Goal: Task Accomplishment & Management: Use online tool/utility

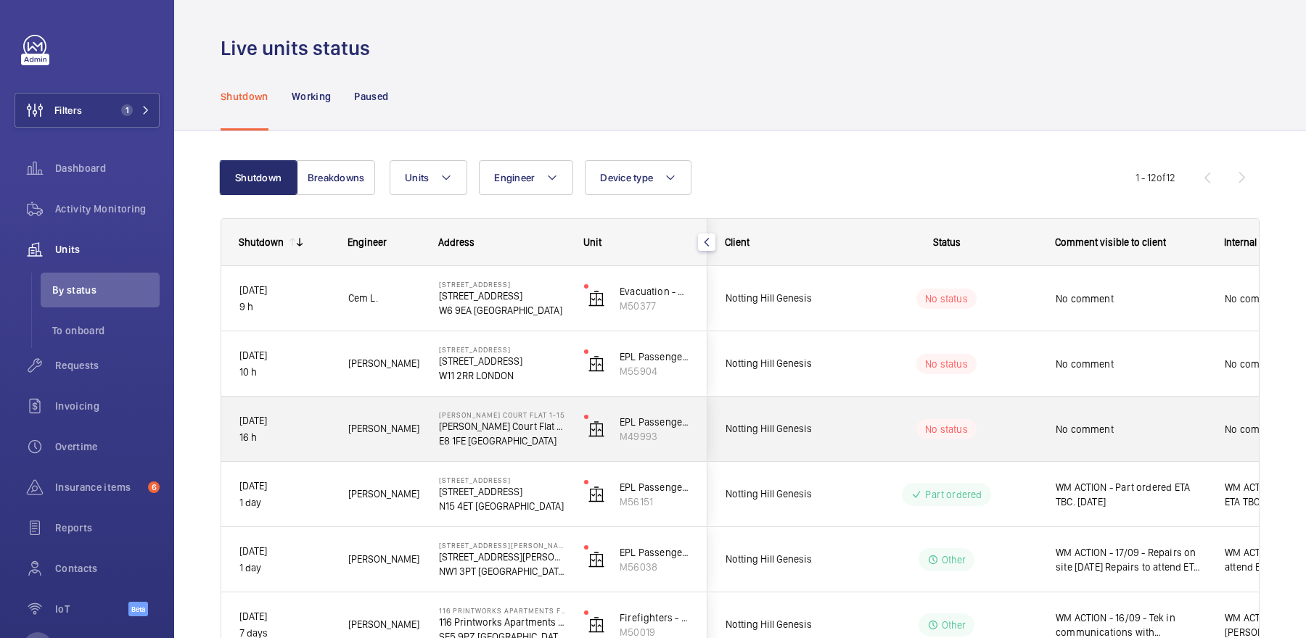
click at [1138, 429] on span "No comment" at bounding box center [1131, 429] width 150 height 15
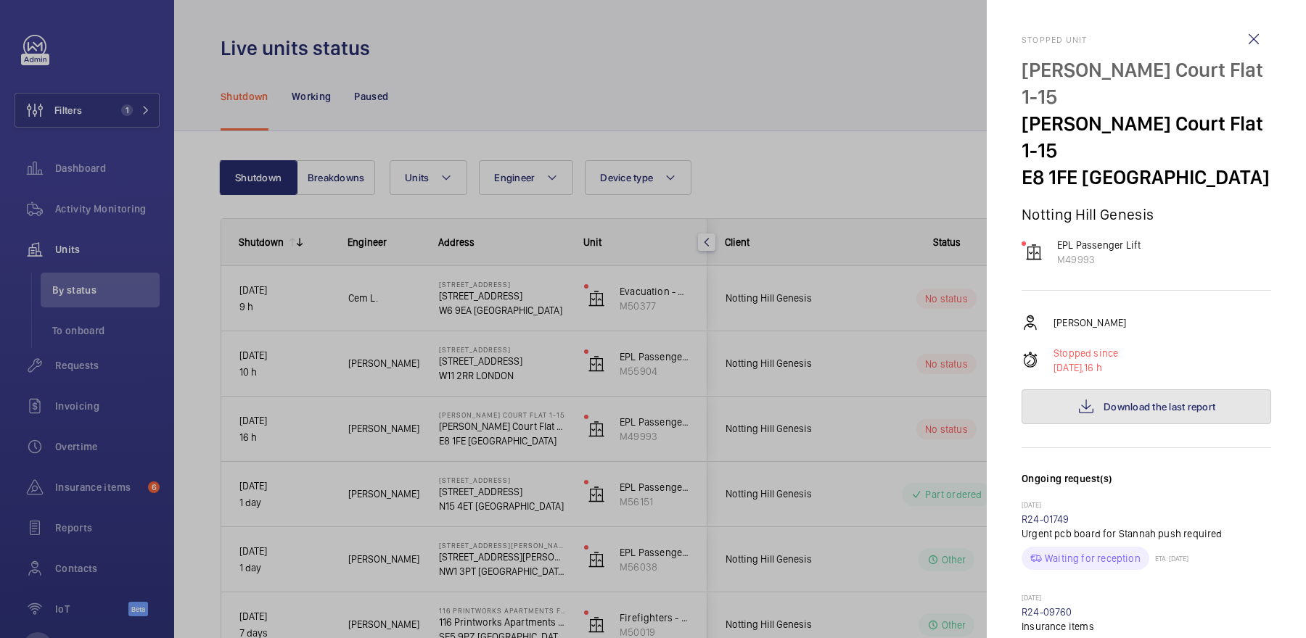
click at [1162, 401] on span "Download the last report" at bounding box center [1159, 407] width 112 height 12
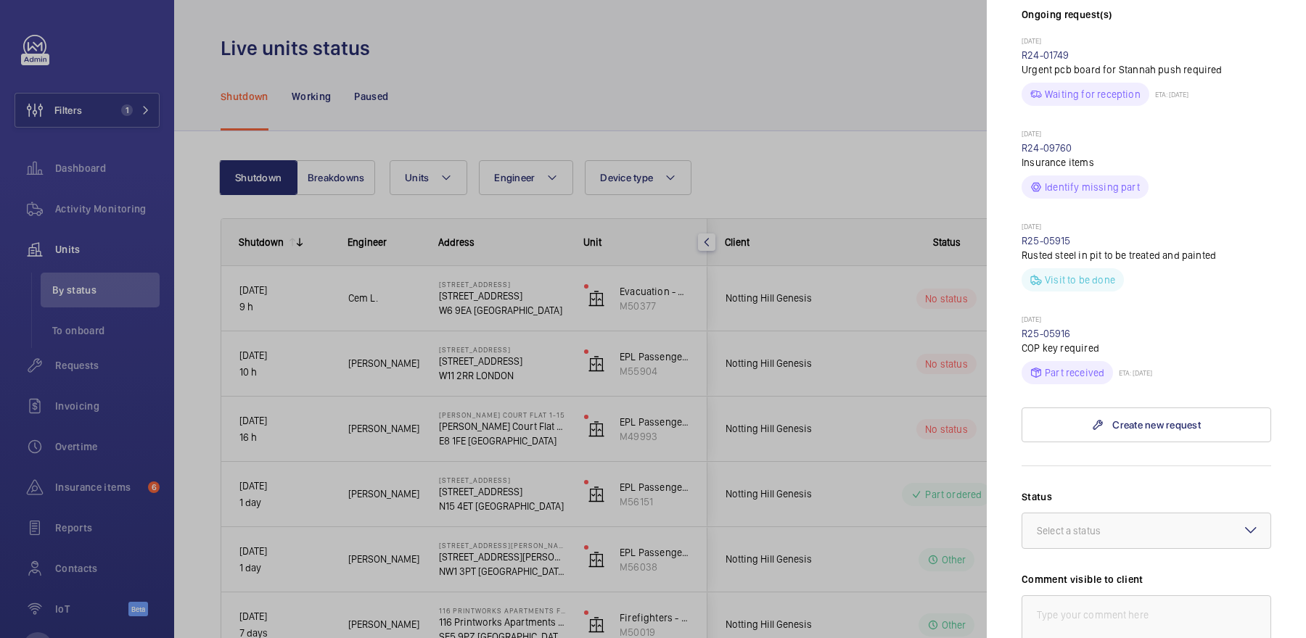
scroll to position [628, 0]
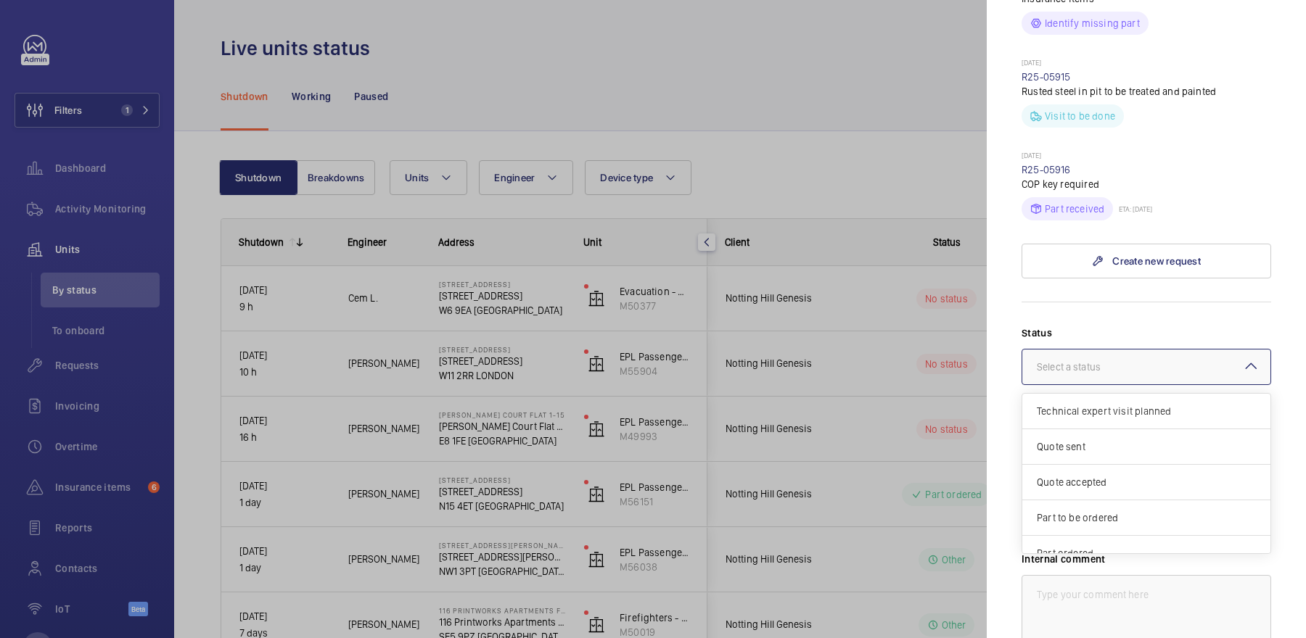
click at [1117, 350] on div at bounding box center [1146, 367] width 248 height 35
click at [1100, 496] on span "Visit planned" at bounding box center [1146, 503] width 219 height 15
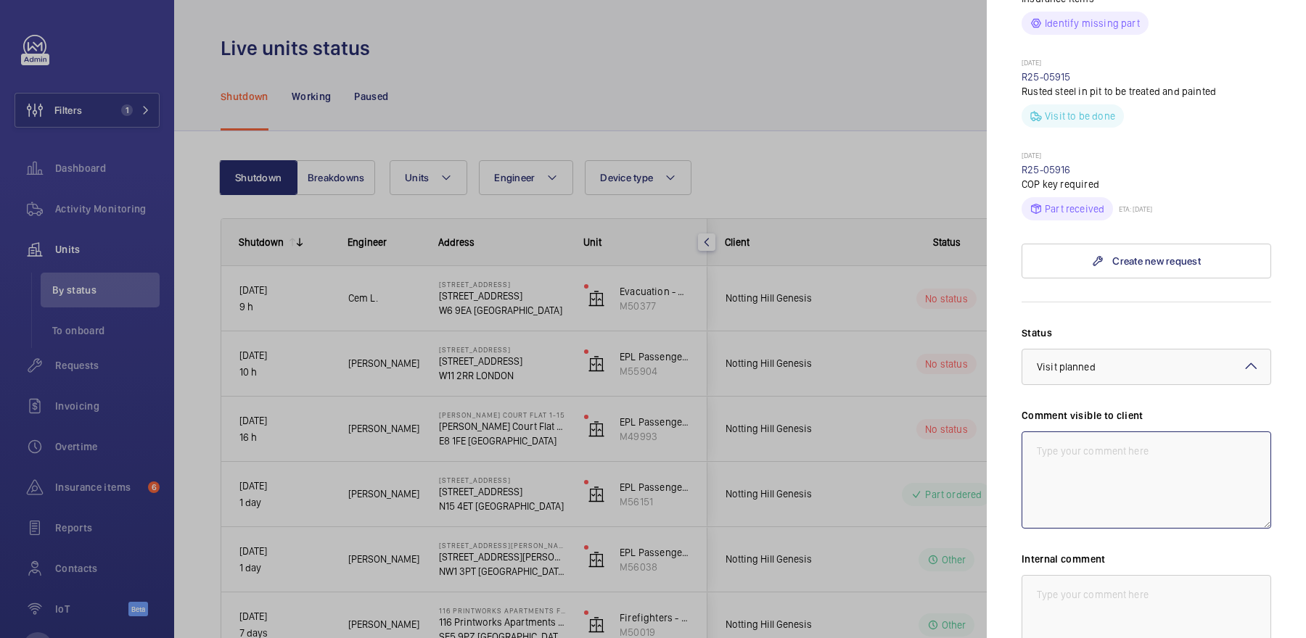
click at [1100, 448] on textarea at bounding box center [1146, 480] width 250 height 97
click at [1027, 432] on textarea "17/09 - New lock required" at bounding box center [1146, 480] width 250 height 97
click at [1074, 432] on textarea "17/09 - New lock required" at bounding box center [1146, 480] width 250 height 97
drag, startPoint x: 1180, startPoint y: 441, endPoint x: 964, endPoint y: 354, distance: 233.1
click at [964, 354] on mat-sidenav-container "Filters 1 Dashboard Activity Monitoring Units By status To onboard Requests Inv…" at bounding box center [653, 319] width 1306 height 638
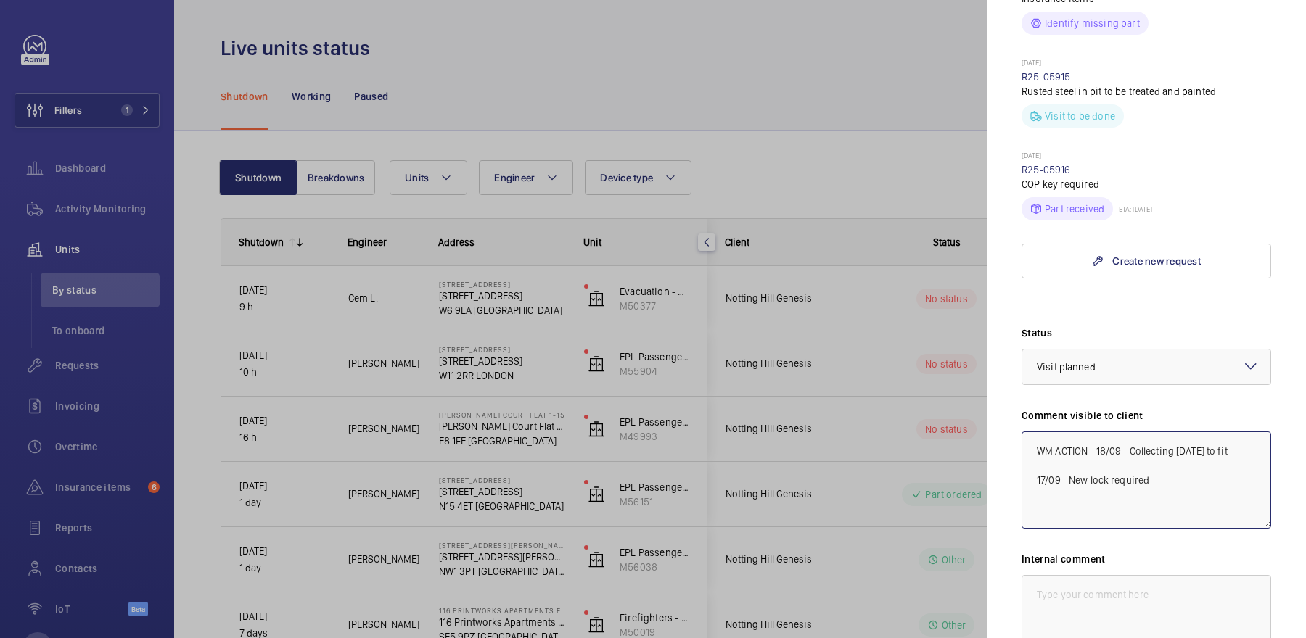
type textarea "WM ACTION - 18/09 - Collecting [DATE] to fit 17/09 - New lock required"
click at [1115, 575] on textarea at bounding box center [1146, 623] width 250 height 97
paste textarea "WM ACTION - 18/09 - Collecting [DATE] to fit 17/09 - New lock required"
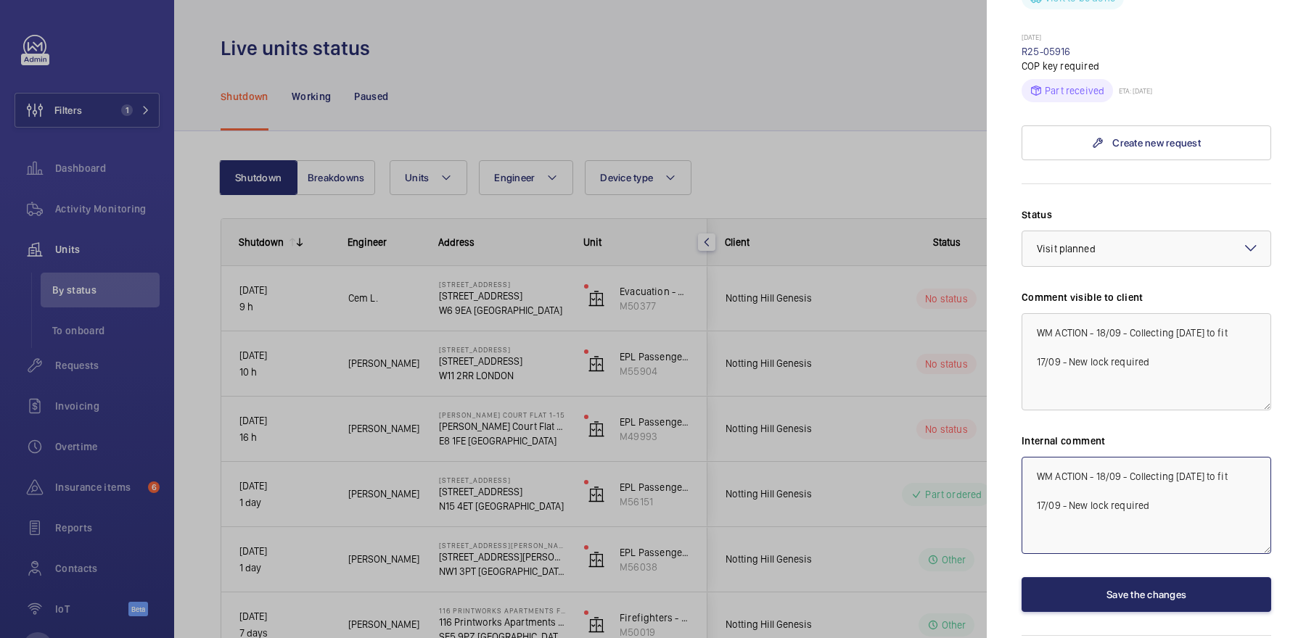
type textarea "WM ACTION - 18/09 - Collecting [DATE] to fit 17/09 - New lock required"
click at [1125, 577] on button "Save the changes" at bounding box center [1146, 594] width 250 height 35
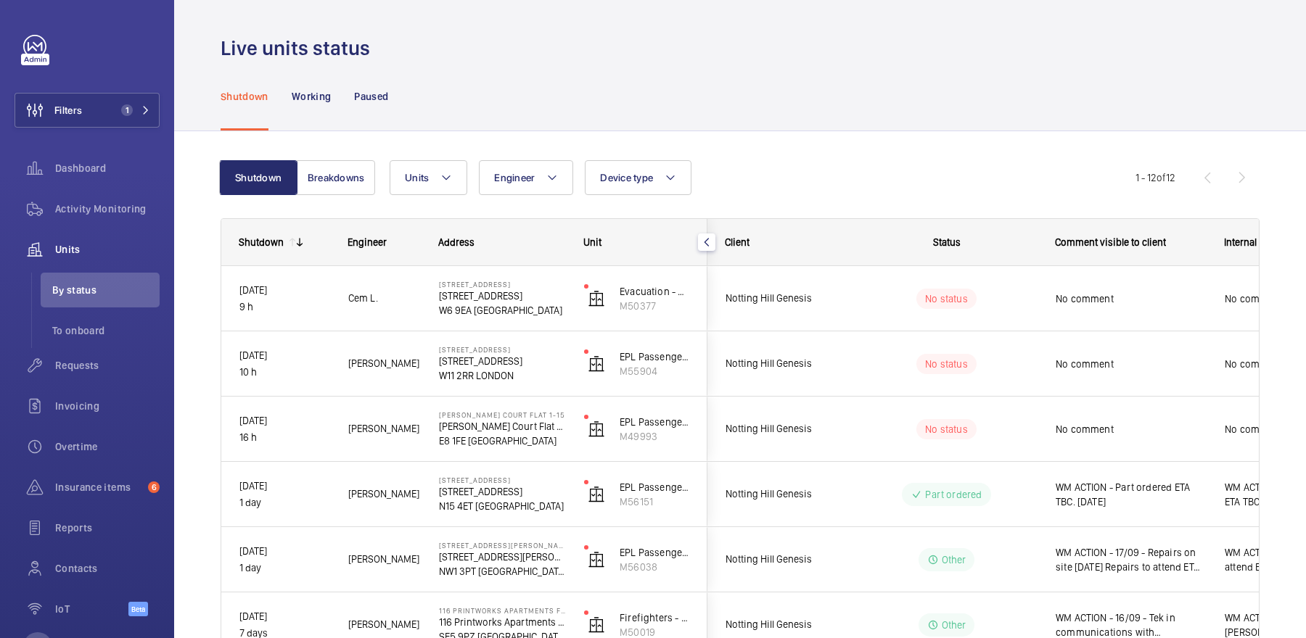
scroll to position [0, 0]
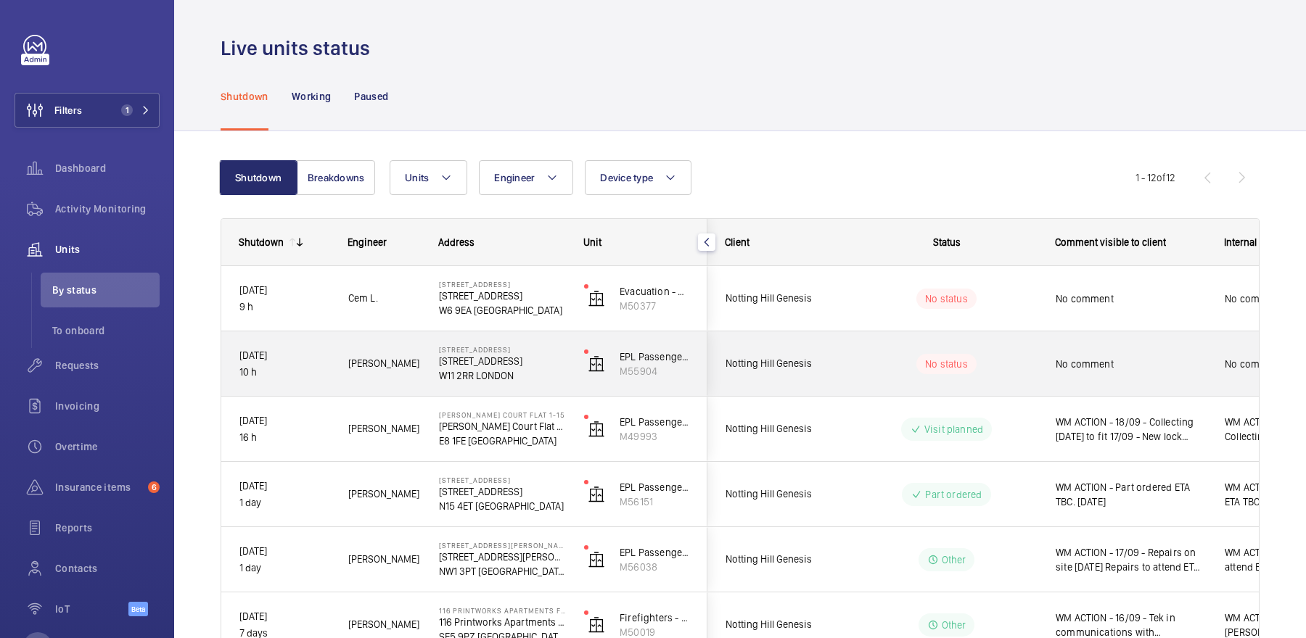
click at [1088, 384] on div "No comment" at bounding box center [1122, 364] width 168 height 62
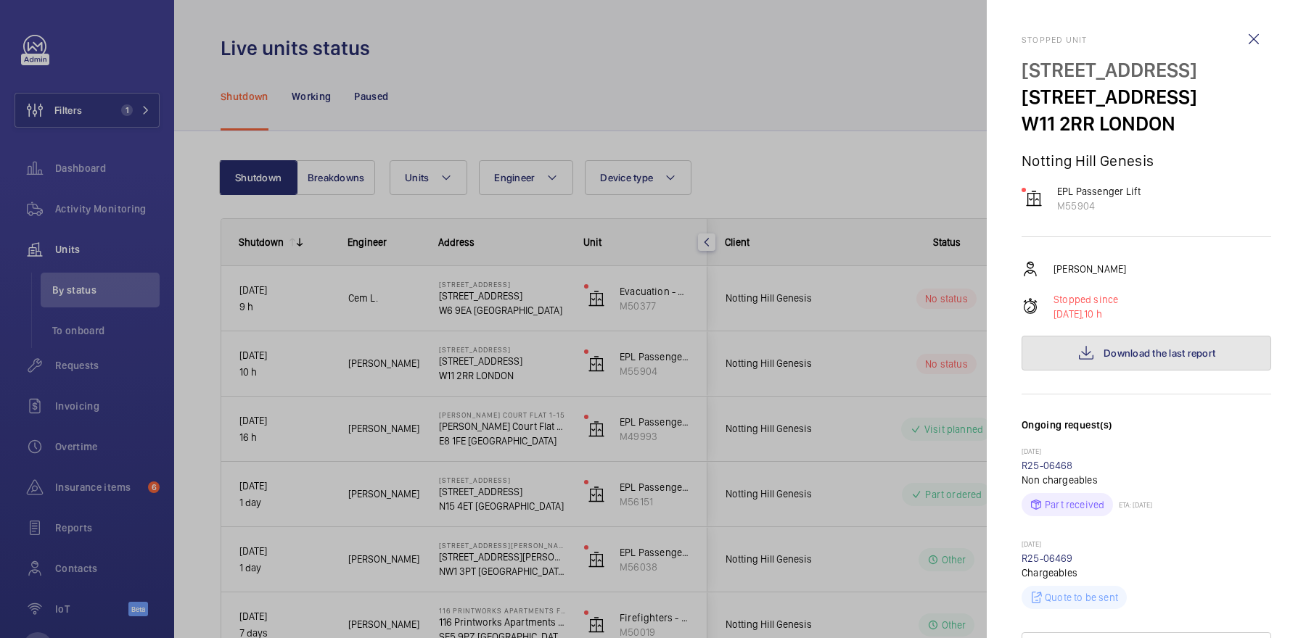
click at [1143, 349] on span "Download the last report" at bounding box center [1159, 354] width 112 height 12
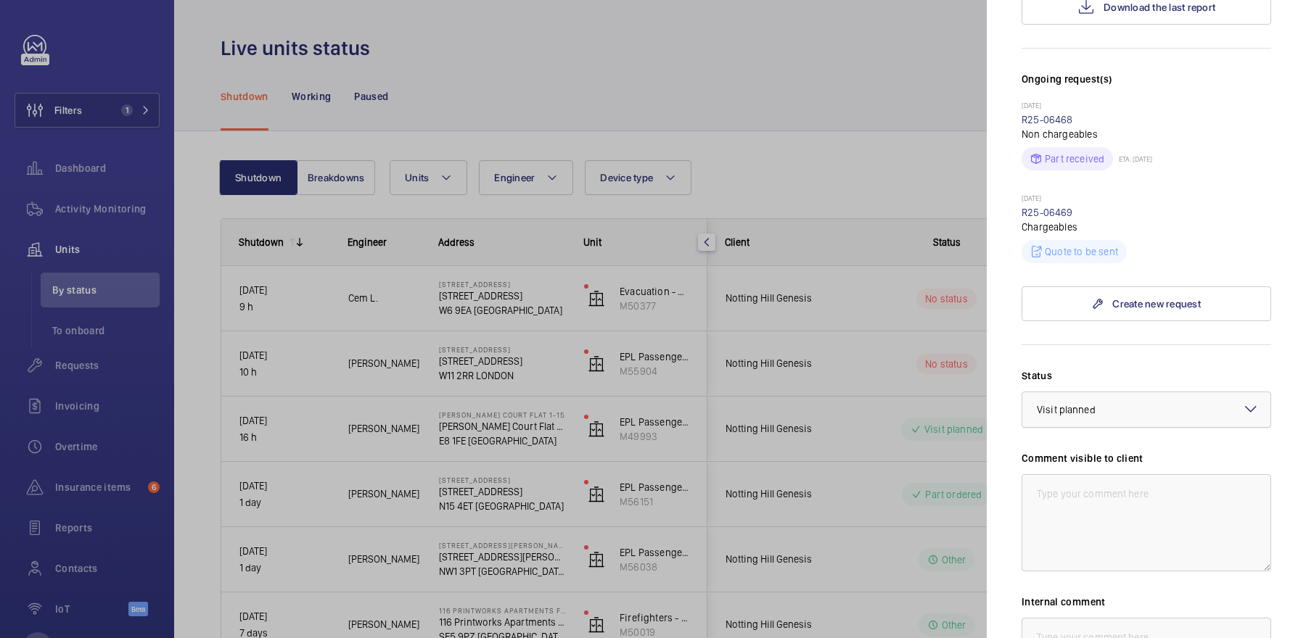
scroll to position [358, 0]
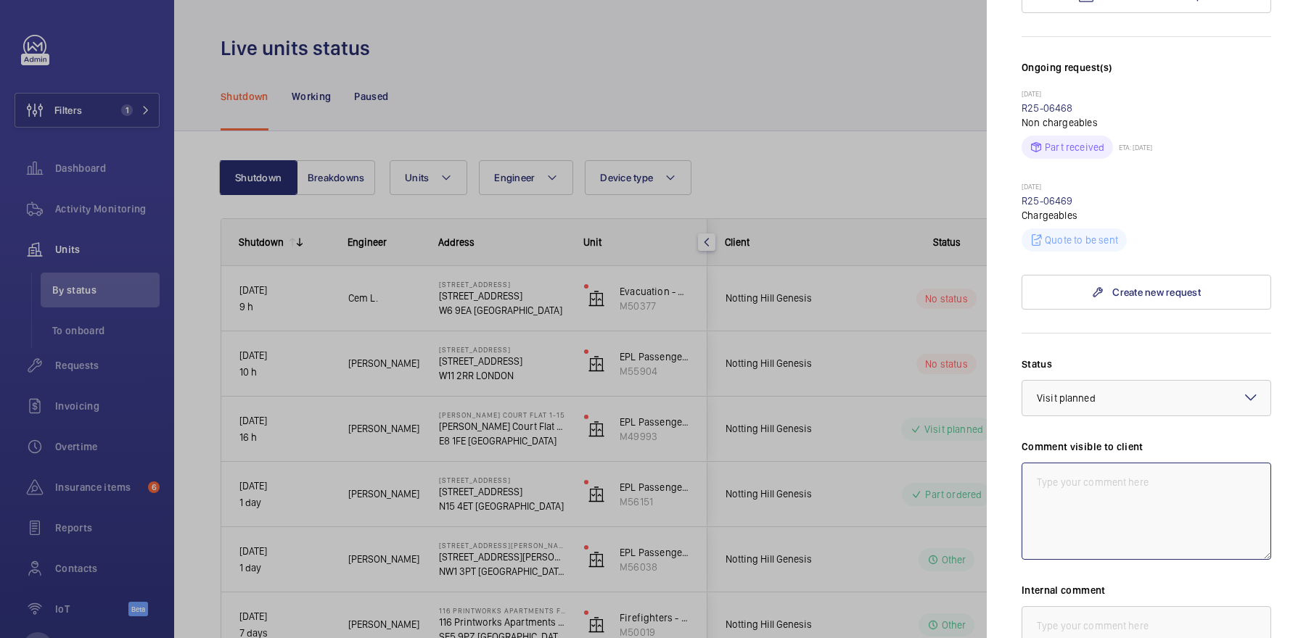
click at [1132, 498] on textarea at bounding box center [1146, 511] width 250 height 97
click at [1149, 474] on textarea "WM ACTION 18/09 - No access" at bounding box center [1146, 511] width 250 height 97
click at [1047, 507] on textarea "WM ACTION 18/09 - Follow up [DATE] 18/09 - No access" at bounding box center [1146, 511] width 250 height 97
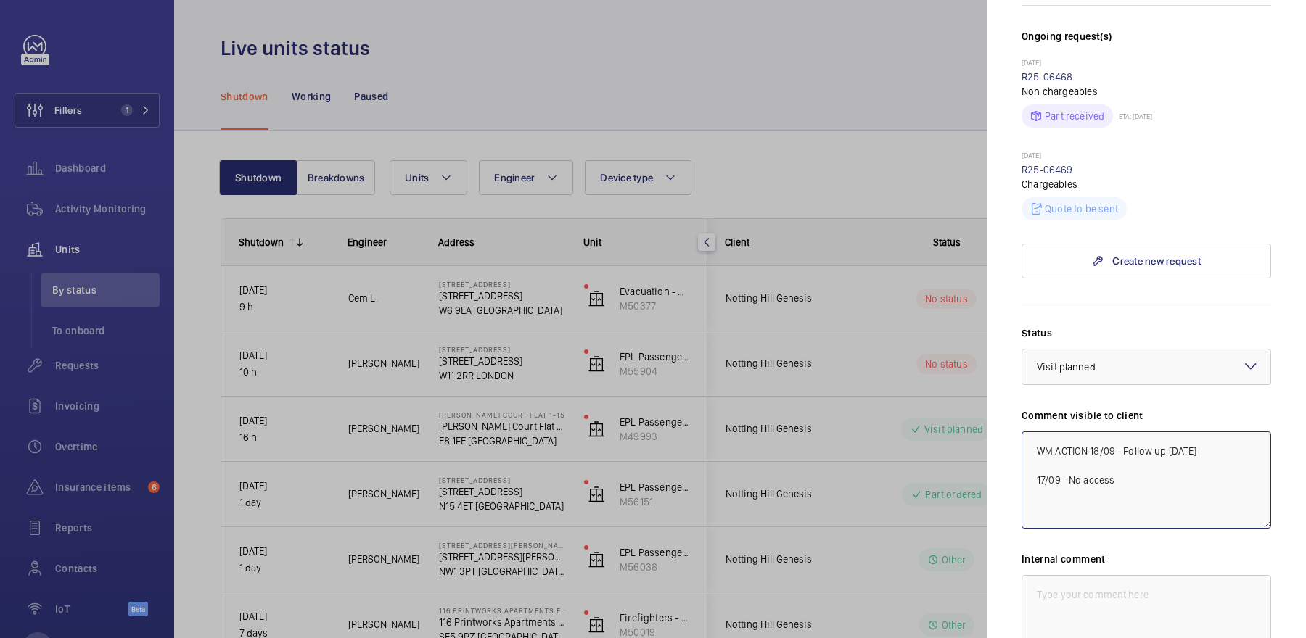
scroll to position [392, 0]
drag, startPoint x: 1096, startPoint y: 481, endPoint x: 957, endPoint y: 383, distance: 170.3
click at [957, 383] on mat-sidenav-container "Filters 1 Dashboard Activity Monitoring Units By status To onboard Requests Inv…" at bounding box center [653, 319] width 1306 height 638
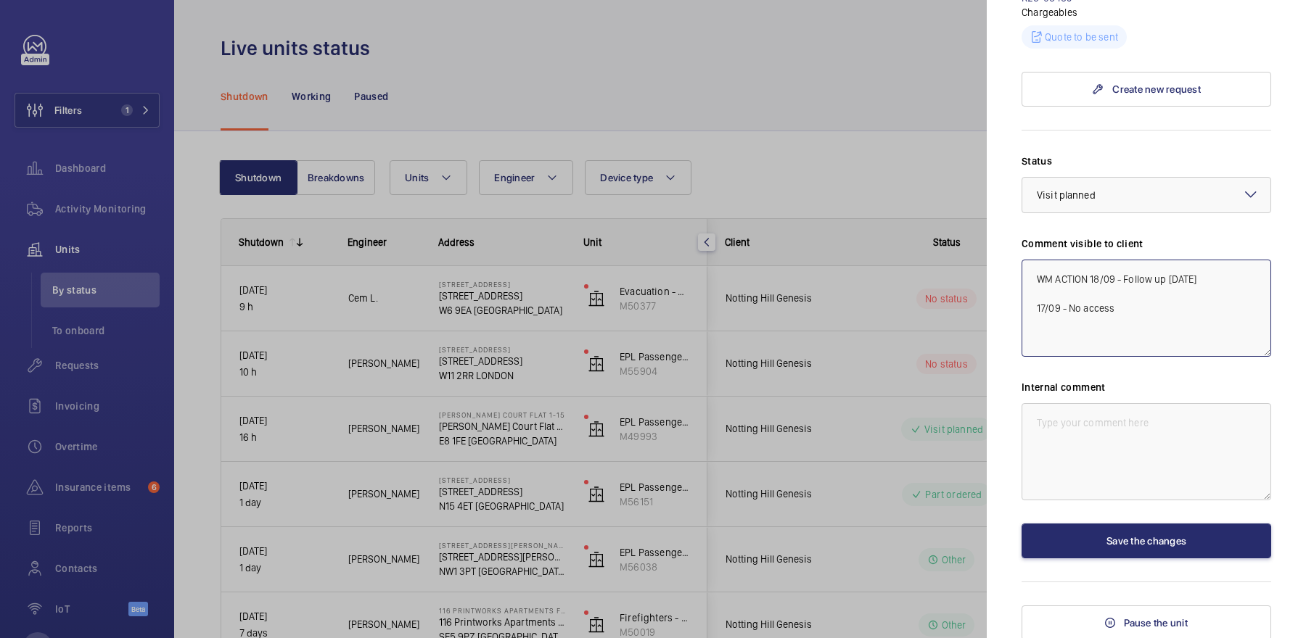
type textarea "WM ACTION 18/09 - Follow up [DATE] 17/09 - No access"
click at [1077, 477] on textarea at bounding box center [1146, 451] width 250 height 97
paste textarea "WM ACTION 18/09 - Follow up [DATE] 17/09 - No access"
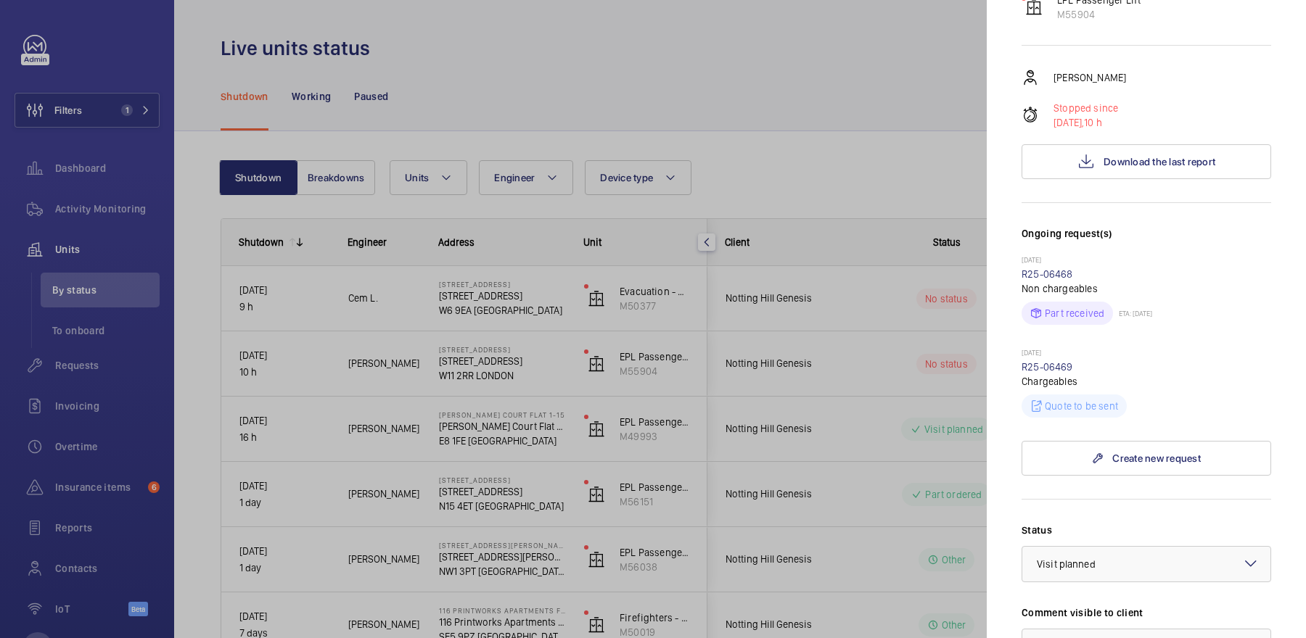
scroll to position [61, 0]
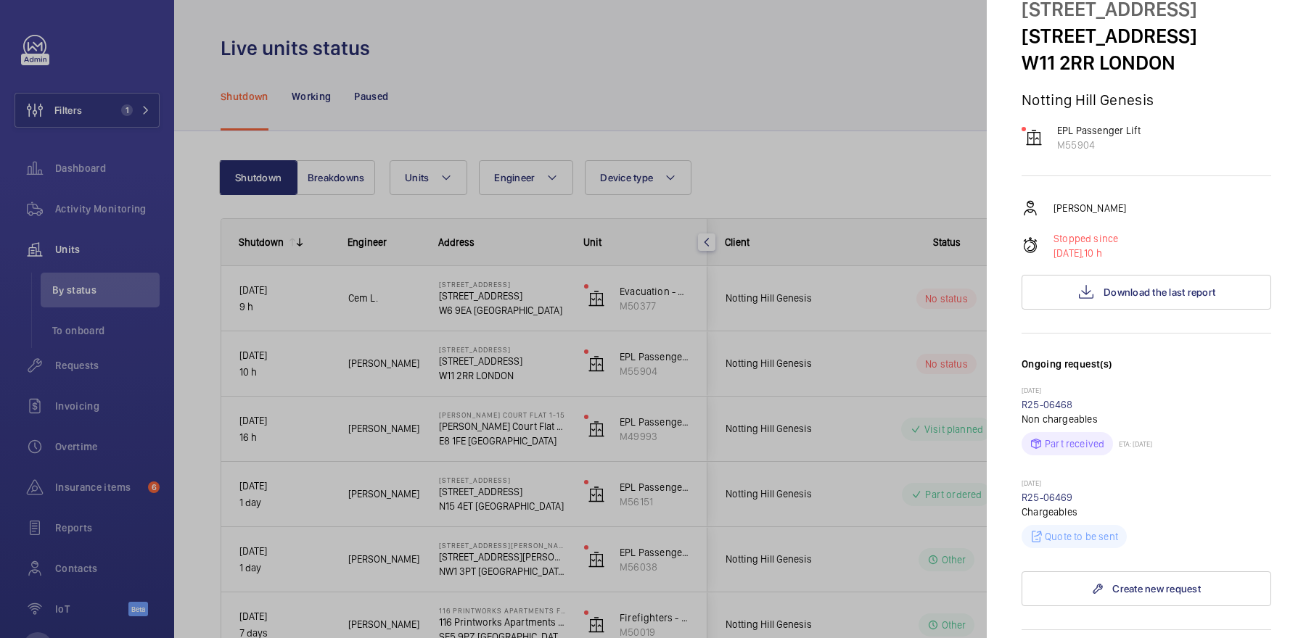
type textarea "WM ACTION 18/09 - Follow up [DATE] 17/09 - No access"
drag, startPoint x: 1023, startPoint y: 34, endPoint x: 1095, endPoint y: 62, distance: 77.6
click at [1095, 62] on div "[STREET_ADDRESS]" at bounding box center [1146, 36] width 250 height 81
copy div "[STREET_ADDRESS]"
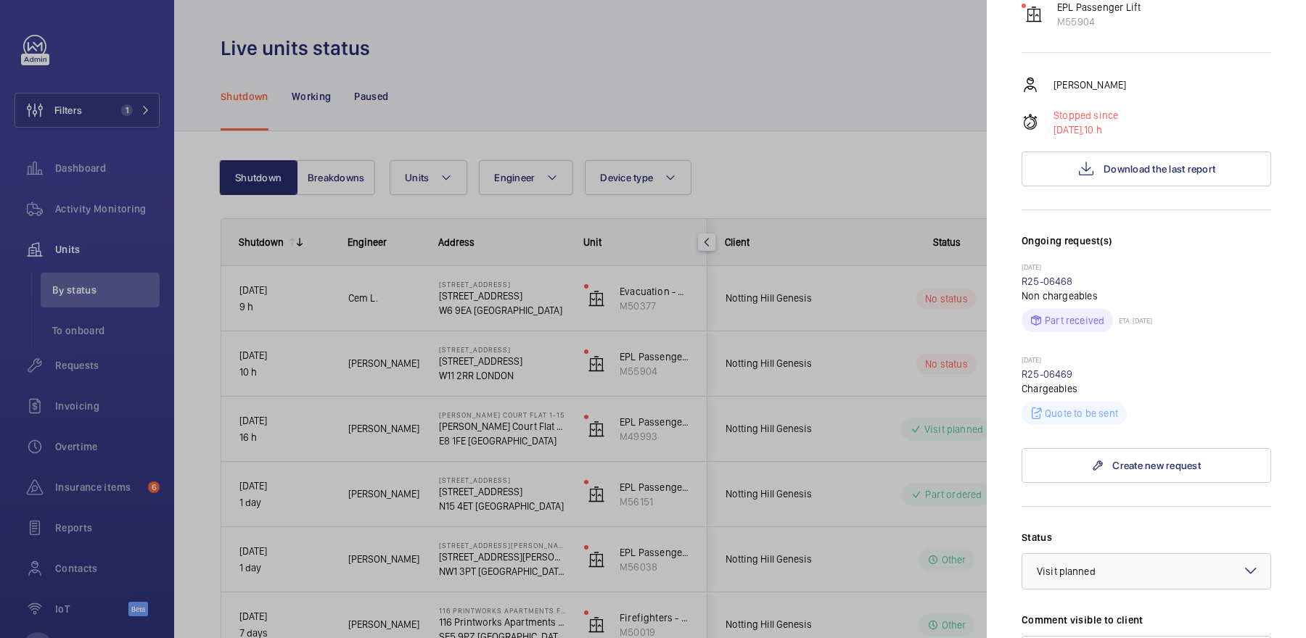
scroll to position [561, 0]
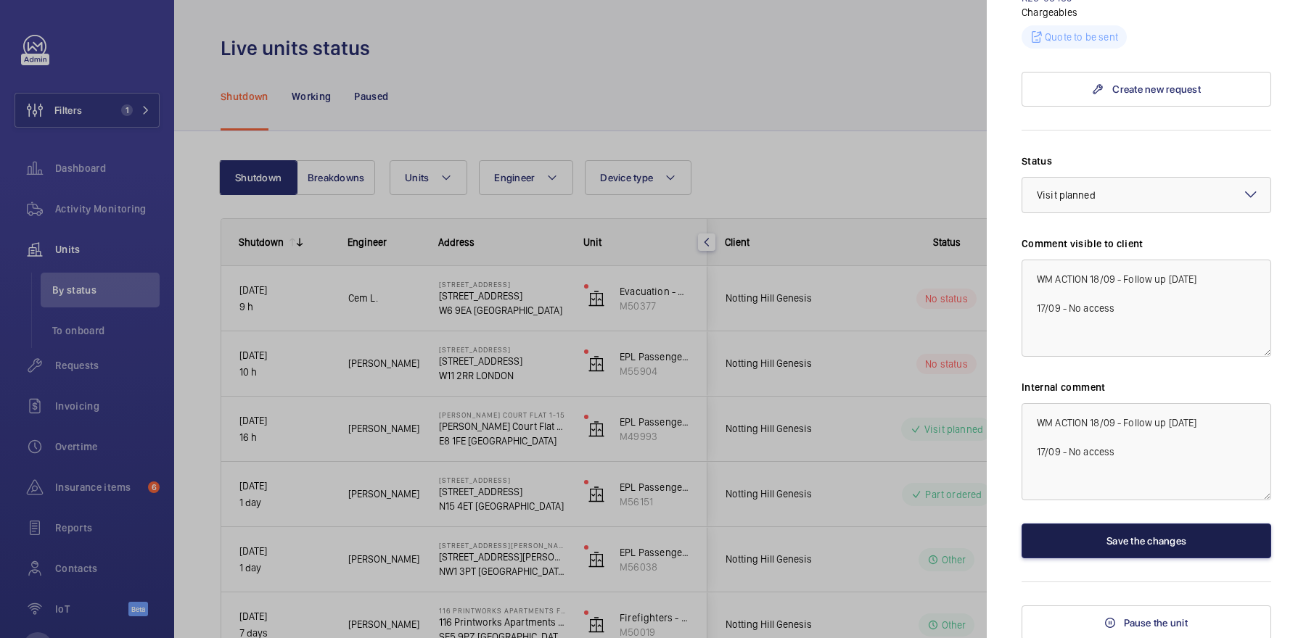
click at [1159, 535] on button "Save the changes" at bounding box center [1146, 541] width 250 height 35
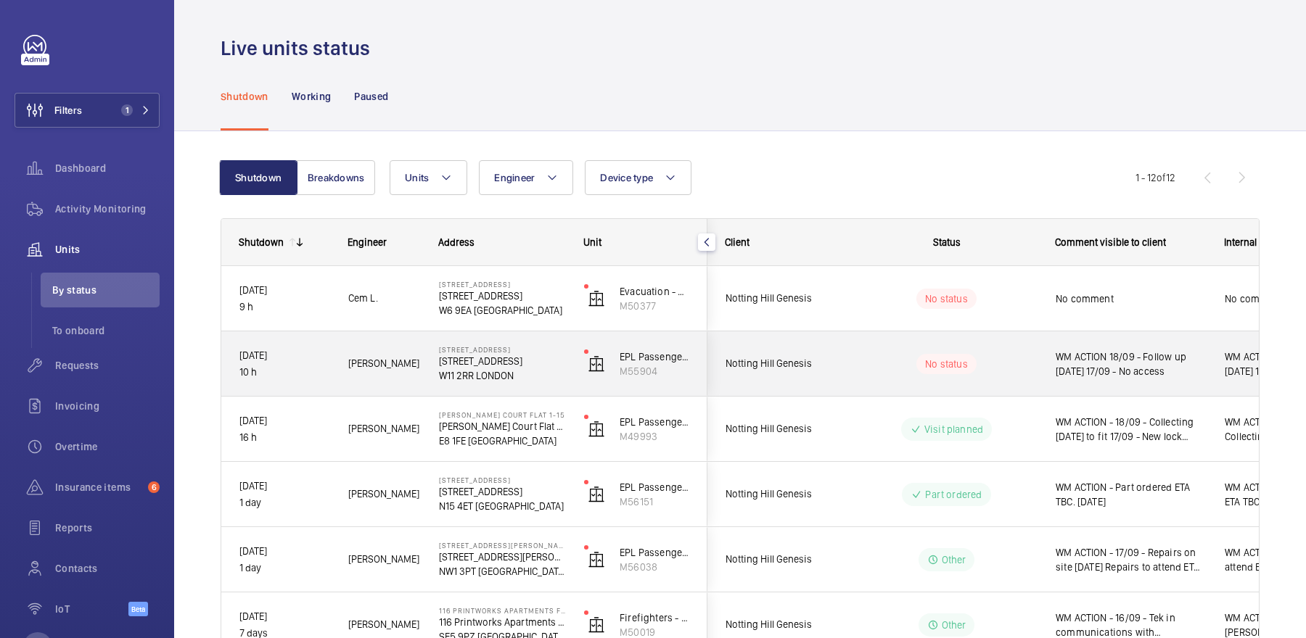
click at [1023, 351] on div "No status" at bounding box center [938, 364] width 198 height 49
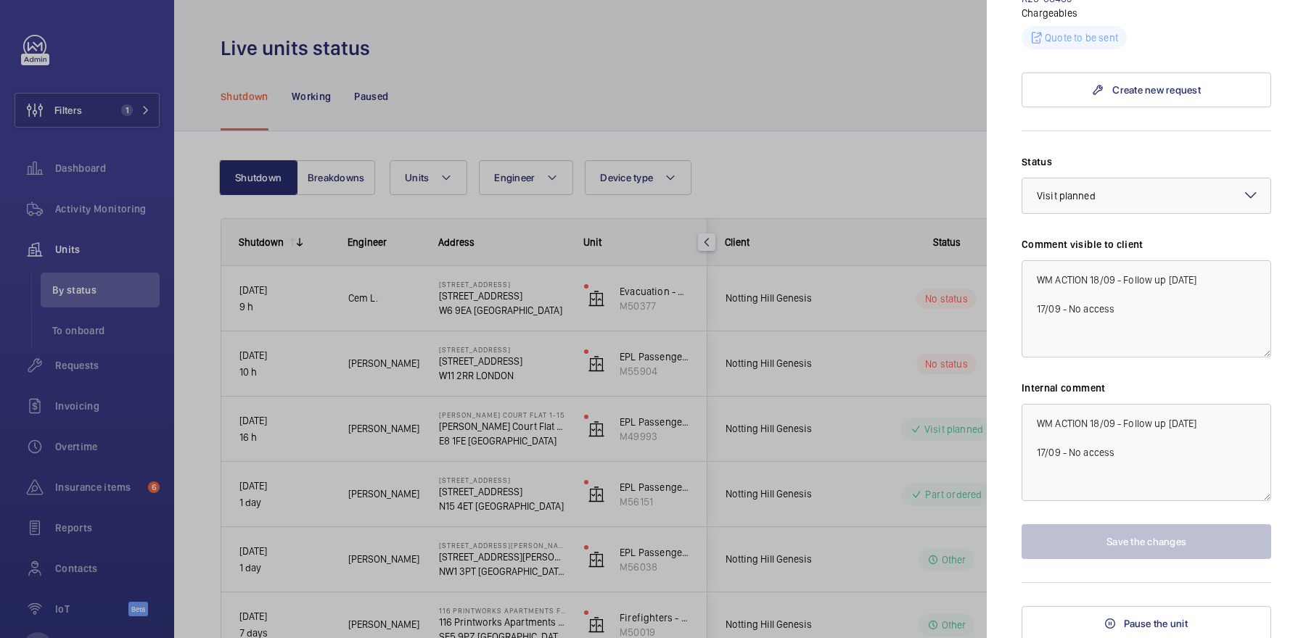
scroll to position [561, 0]
click at [1106, 189] on div "× Visit planned" at bounding box center [1084, 195] width 95 height 15
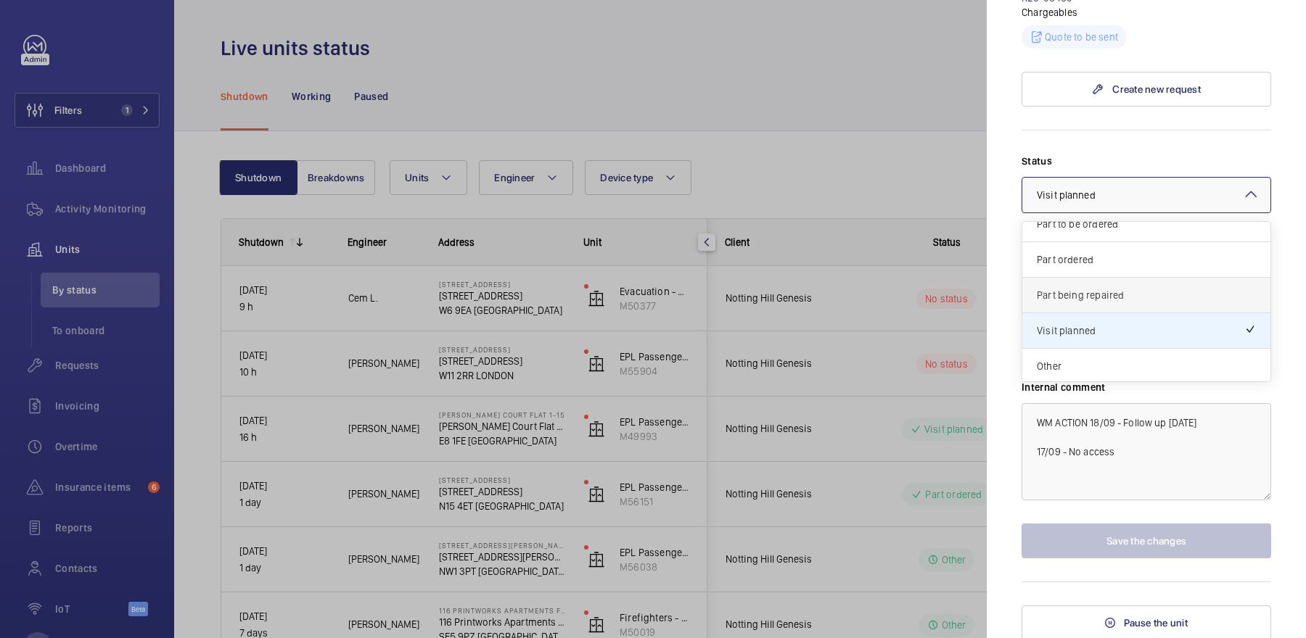
click at [1097, 295] on span "Part being repaired" at bounding box center [1146, 295] width 219 height 15
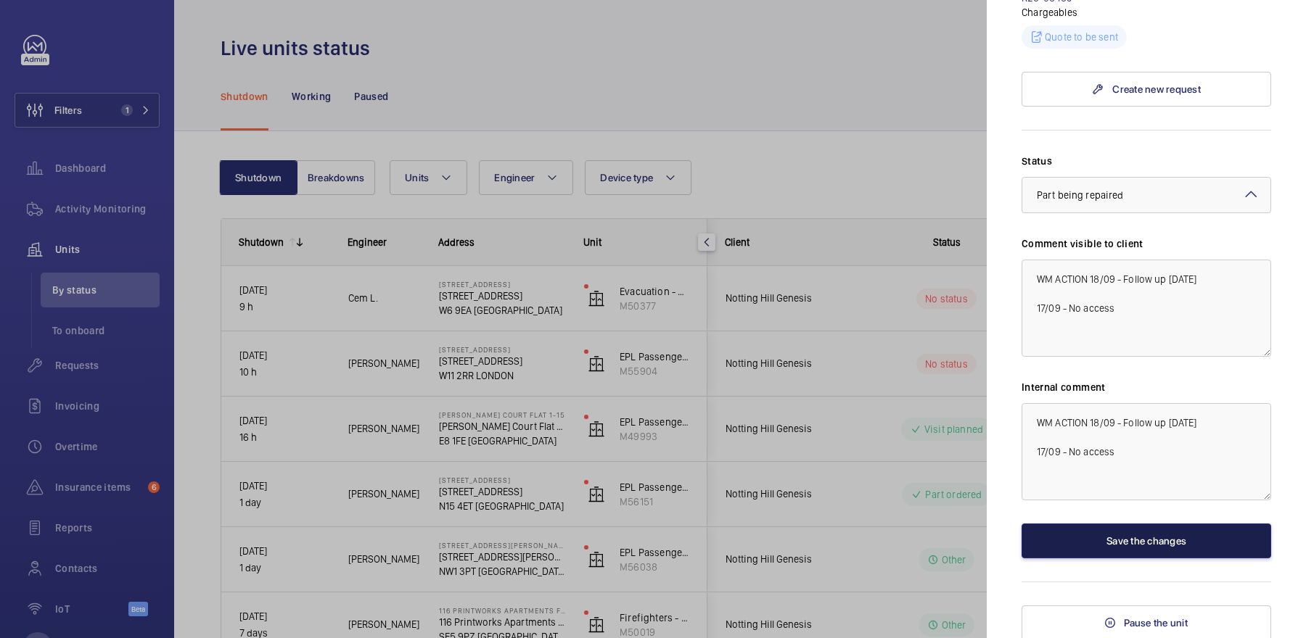
click at [1120, 528] on button "Save the changes" at bounding box center [1146, 541] width 250 height 35
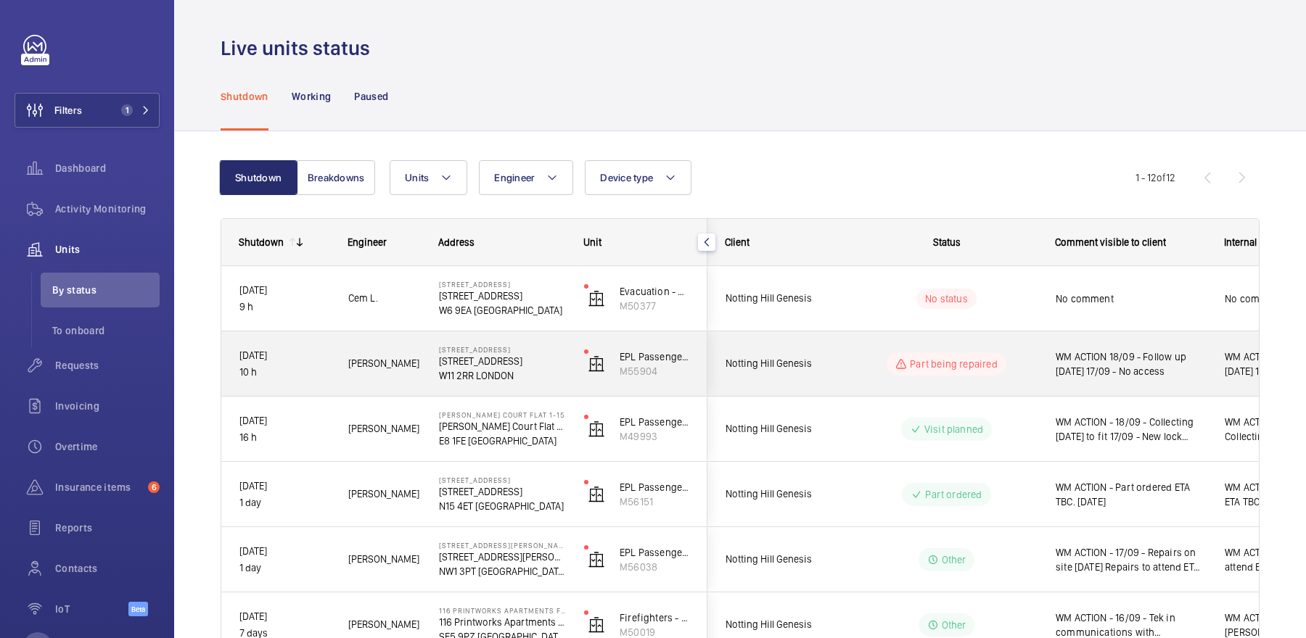
click at [1030, 382] on div "Part being repaired" at bounding box center [938, 364] width 198 height 52
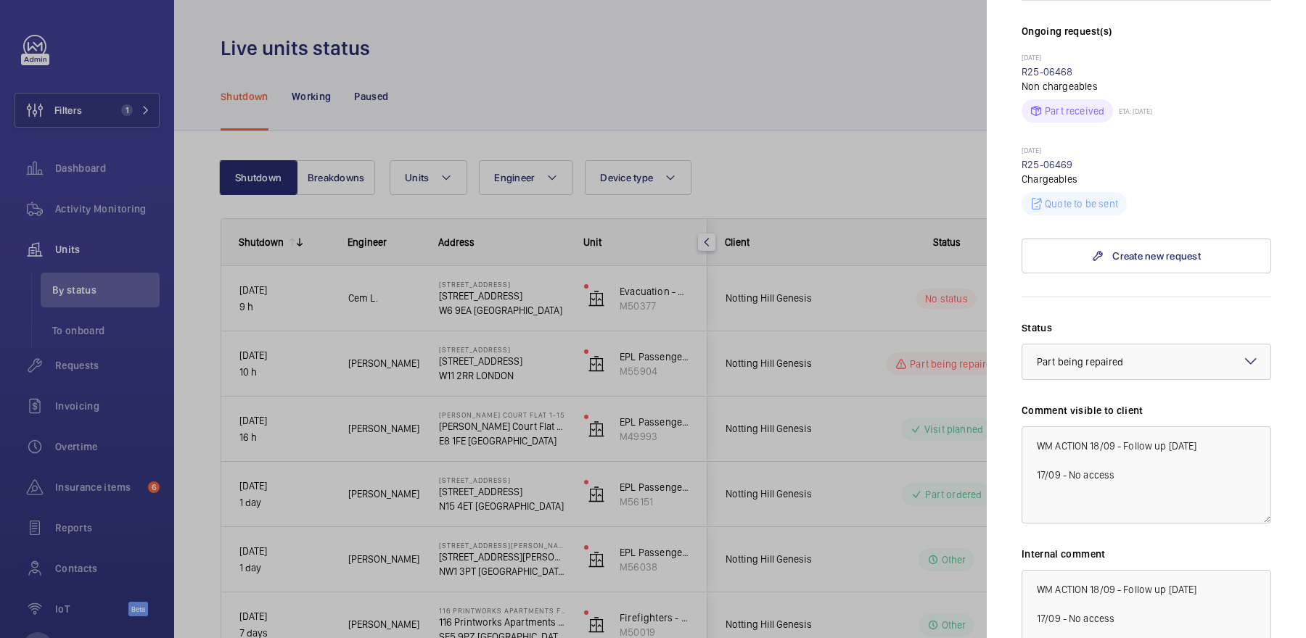
scroll to position [561, 0]
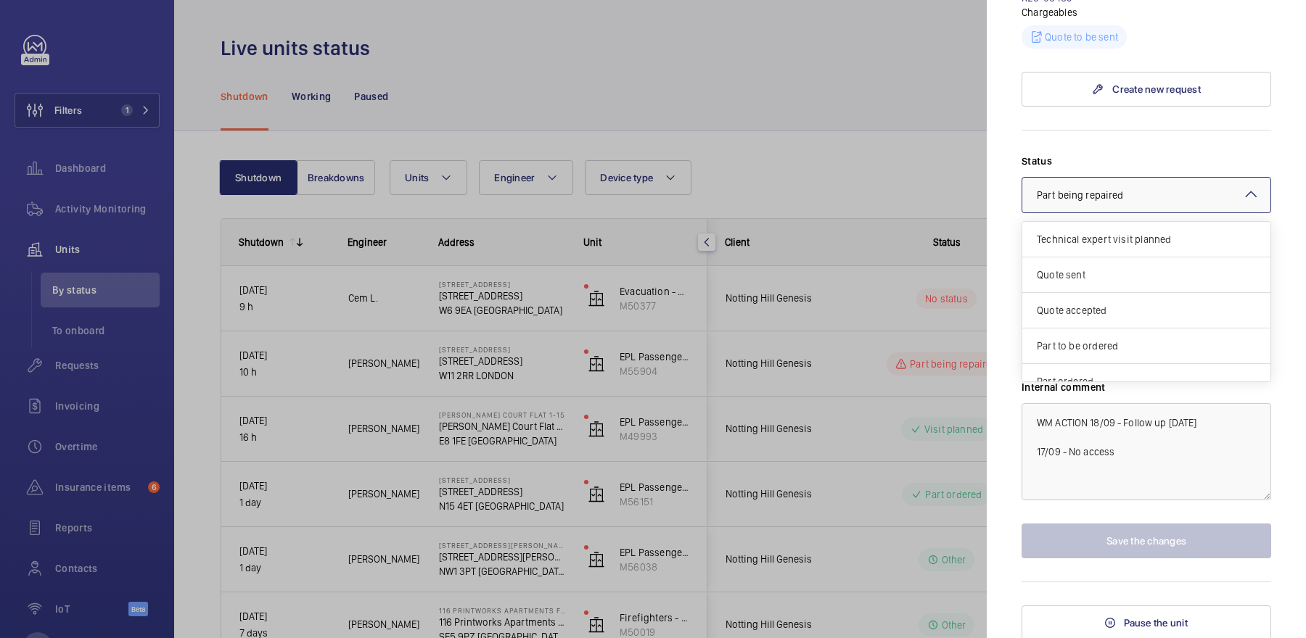
click at [1101, 198] on span "Part being repaired" at bounding box center [1080, 195] width 86 height 12
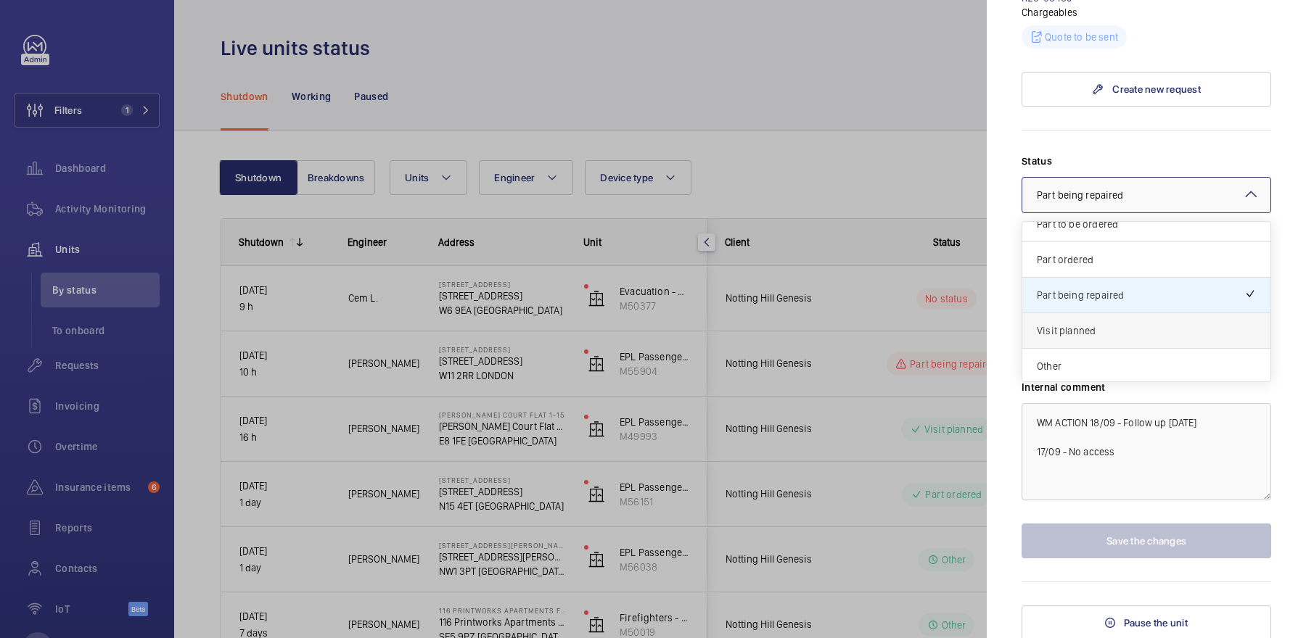
click at [1102, 324] on span "Visit planned" at bounding box center [1146, 331] width 219 height 15
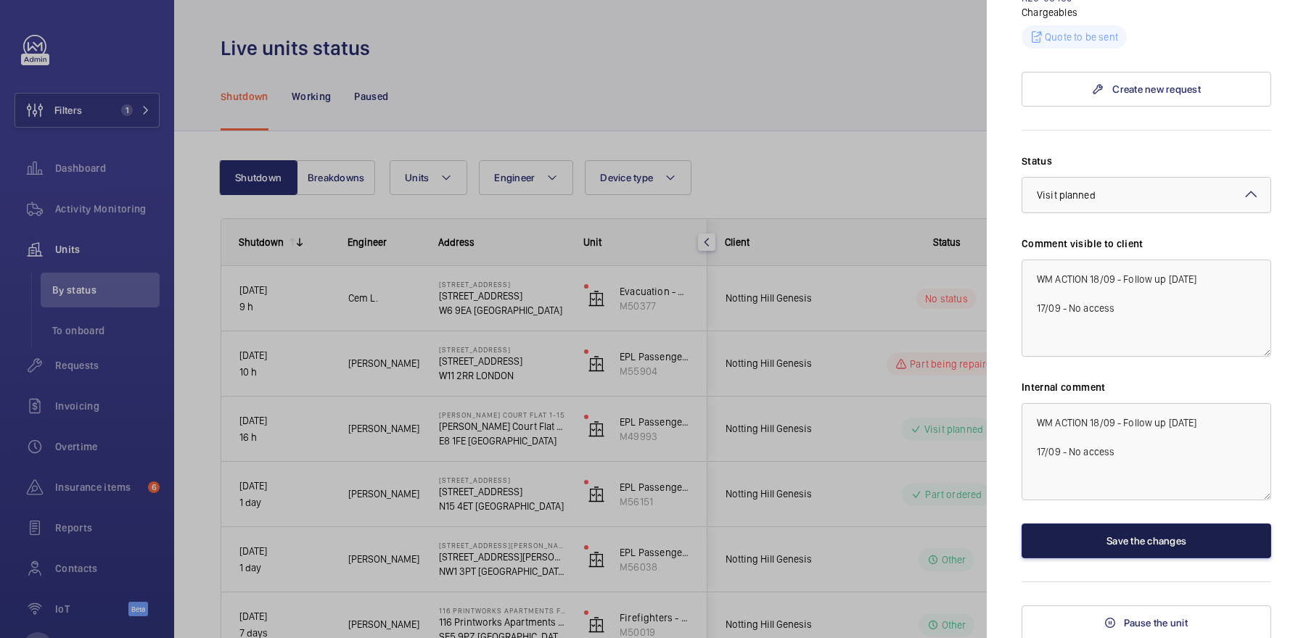
click at [1112, 533] on button "Save the changes" at bounding box center [1146, 541] width 250 height 35
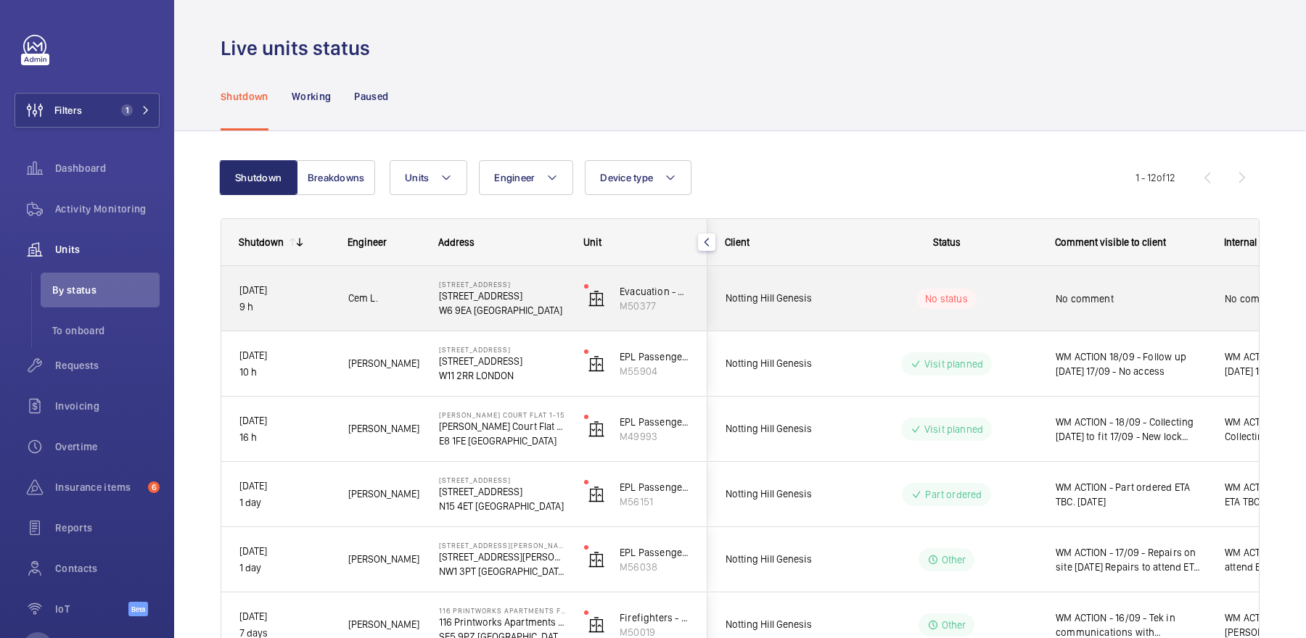
click at [1059, 318] on div "No comment" at bounding box center [1122, 299] width 168 height 62
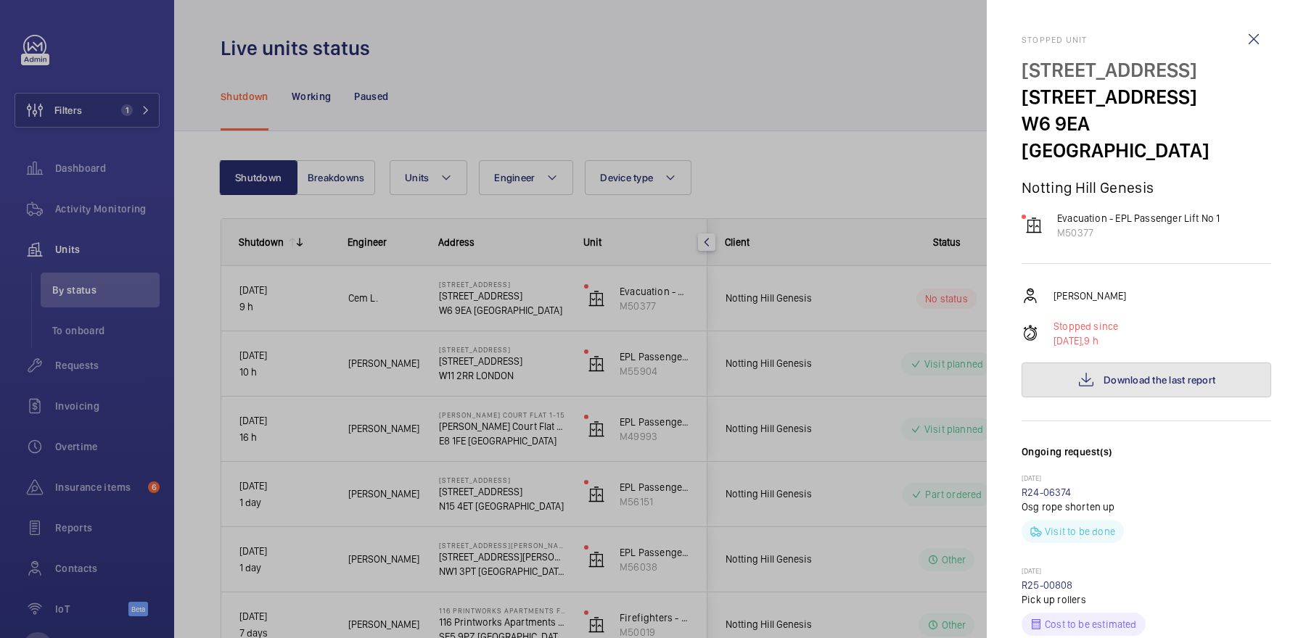
click at [1154, 374] on span "Download the last report" at bounding box center [1159, 380] width 112 height 12
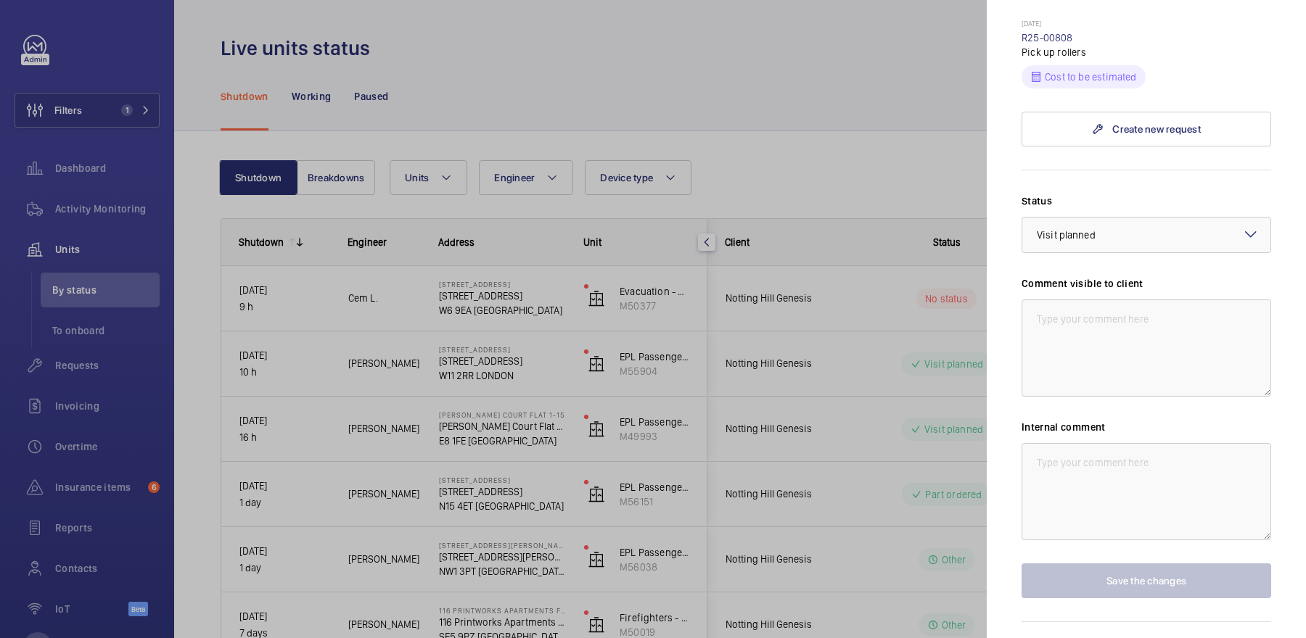
scroll to position [561, 0]
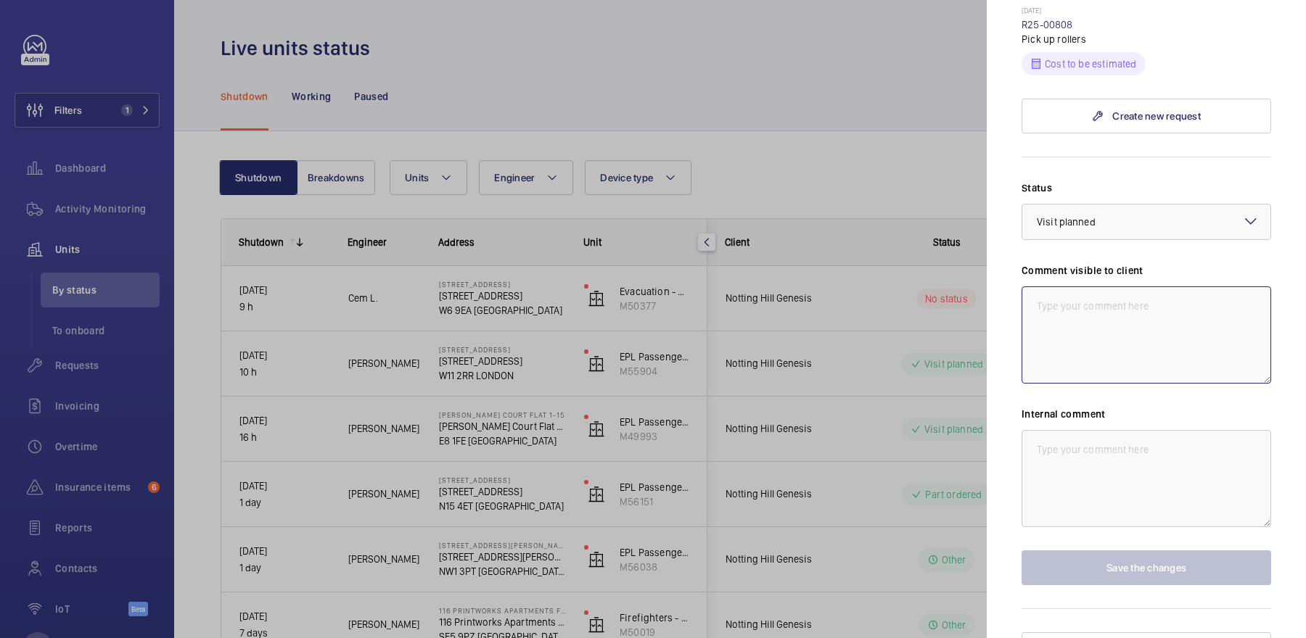
click at [1101, 287] on textarea at bounding box center [1146, 335] width 250 height 97
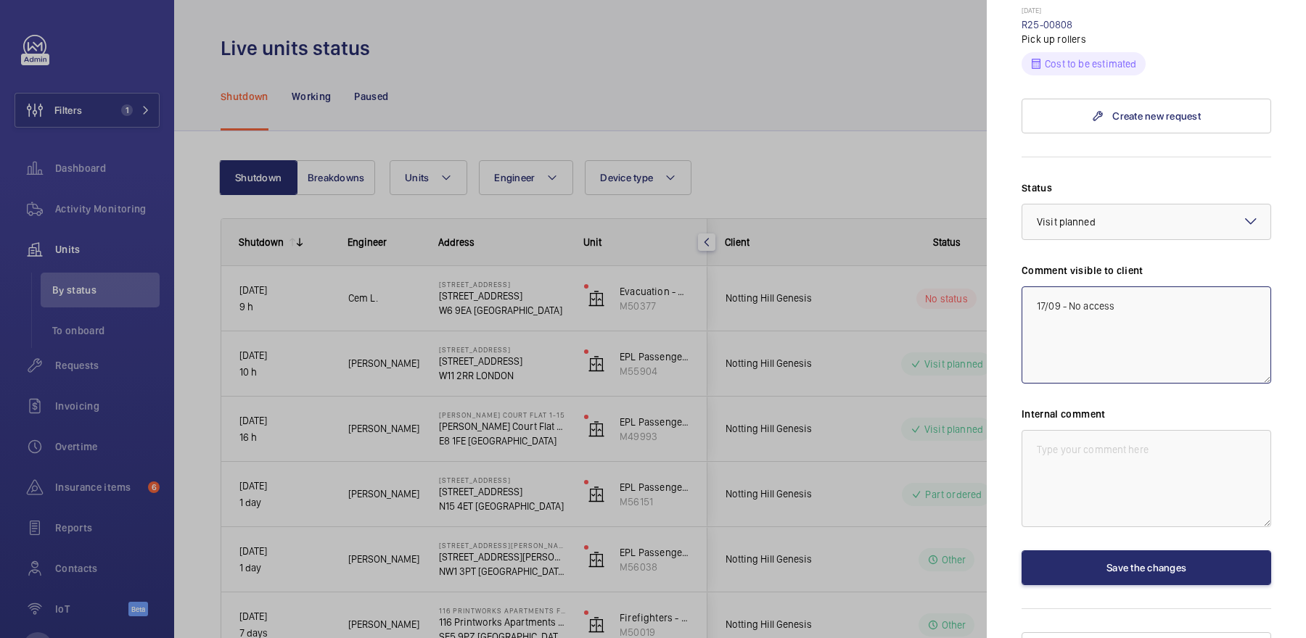
click at [1028, 287] on textarea "17/09 - No access" at bounding box center [1146, 335] width 250 height 97
click at [1063, 287] on textarea "17/09 - No access" at bounding box center [1146, 335] width 250 height 97
drag, startPoint x: 1189, startPoint y: 328, endPoint x: 1031, endPoint y: 235, distance: 183.4
click at [1031, 235] on div "Status Select a status × Visit planned × Comment visible to client WM ACTION - …" at bounding box center [1146, 383] width 250 height 405
type textarea "WM ACTION - 18/09 - Follow up [DATE] 17/09 - No access"
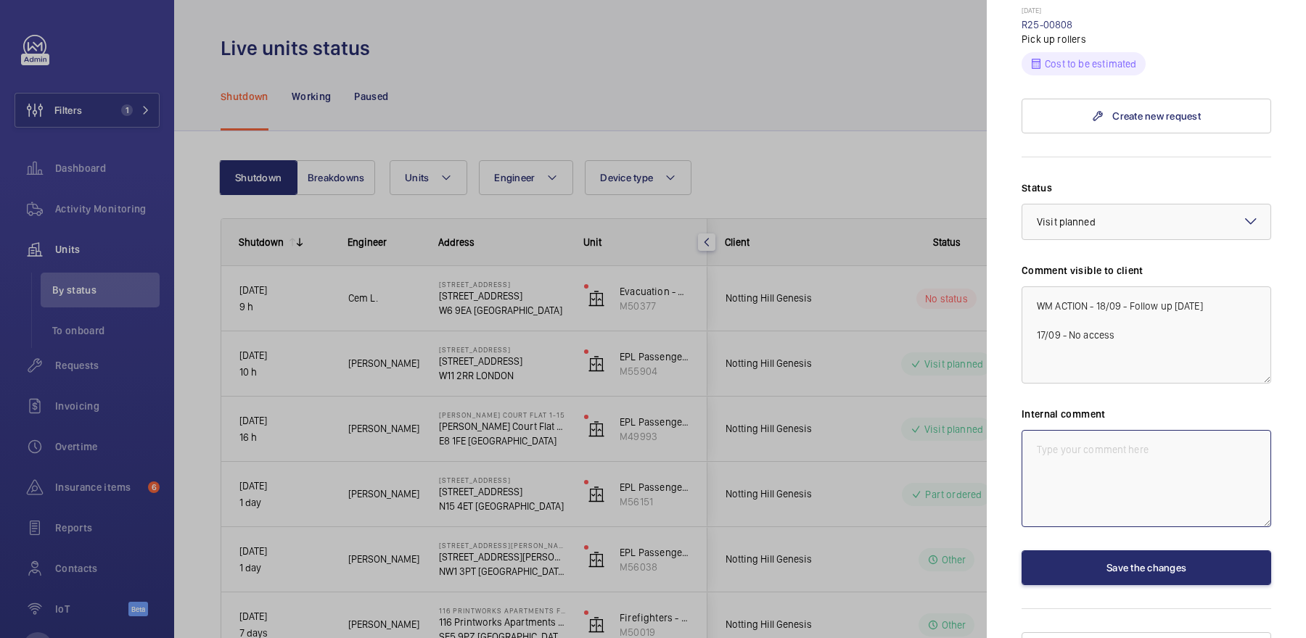
click at [1103, 463] on textarea at bounding box center [1146, 478] width 250 height 97
paste textarea "WM ACTION - 18/09 - Follow up [DATE] 17/09 - No access"
type textarea "WM ACTION - 18/09 - Follow up [DATE] 17/09 - No access"
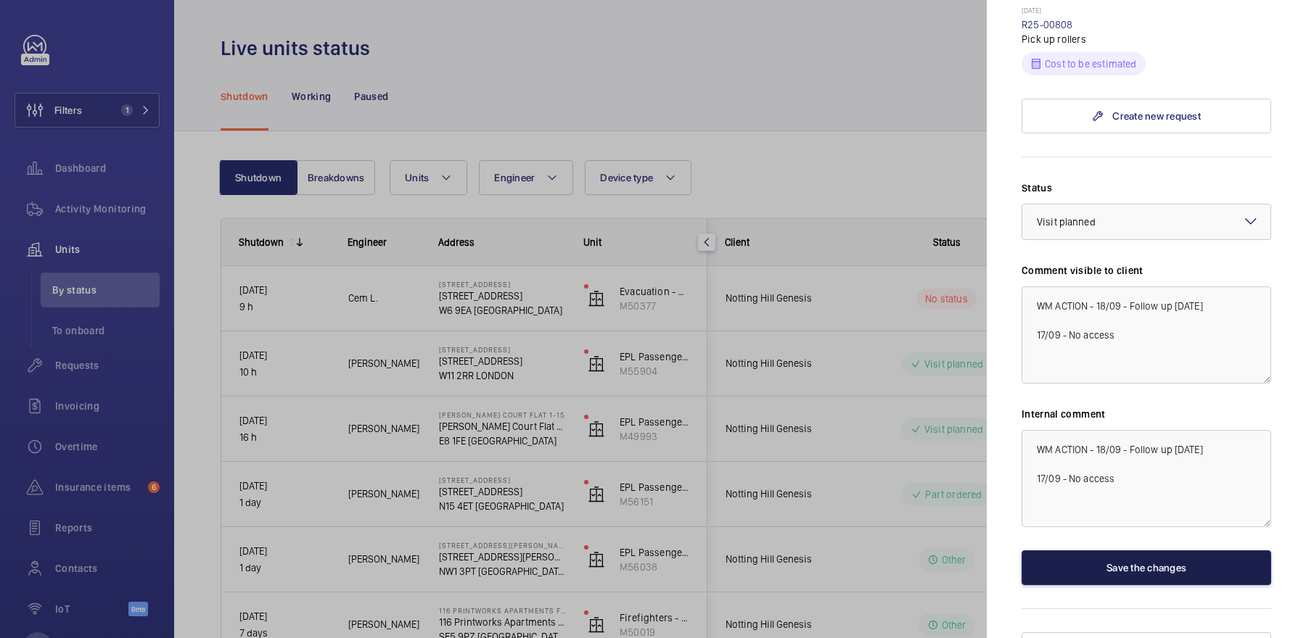
click at [1125, 551] on button "Save the changes" at bounding box center [1146, 568] width 250 height 35
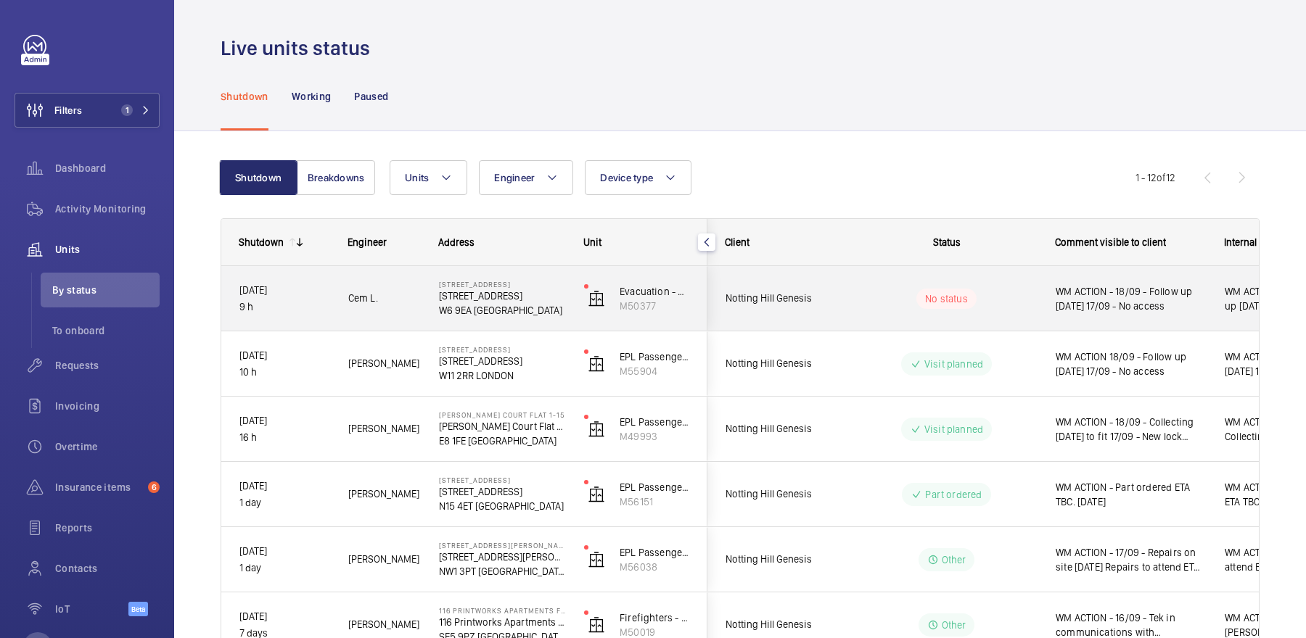
click at [1084, 284] on span "WM ACTION - 18/09 - Follow up [DATE] 17/09 - No access" at bounding box center [1131, 298] width 150 height 29
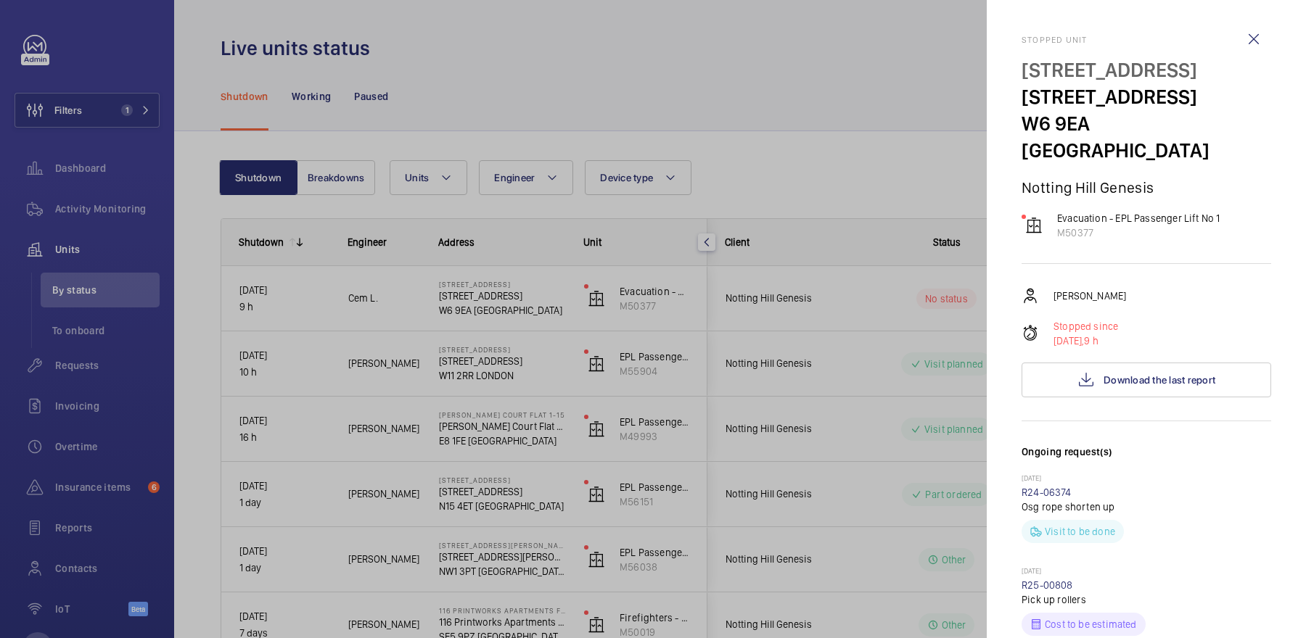
scroll to position [312, 0]
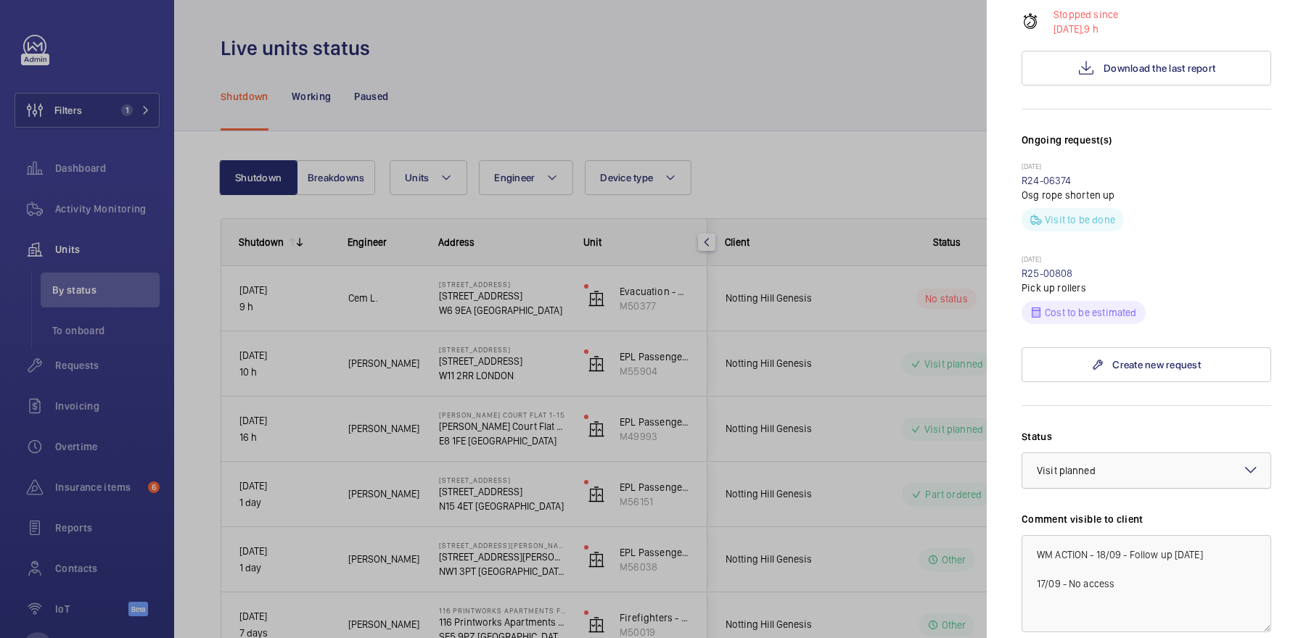
click at [1148, 456] on div at bounding box center [1146, 470] width 248 height 35
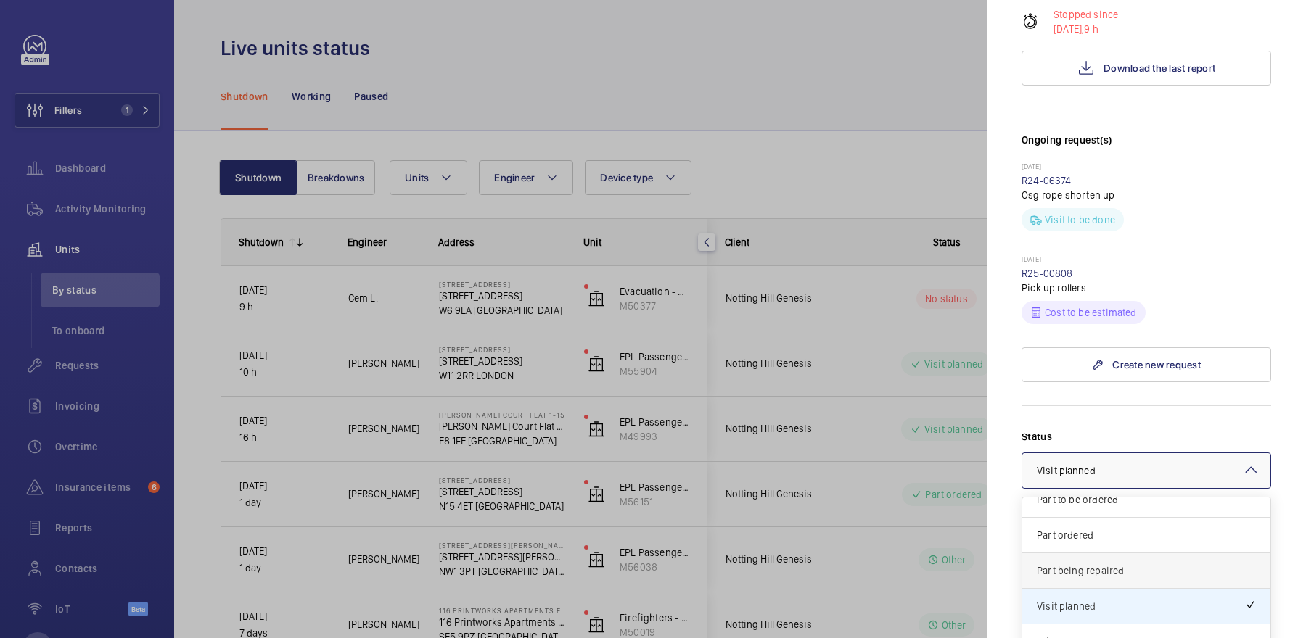
click at [1088, 564] on span "Part being repaired" at bounding box center [1146, 571] width 219 height 15
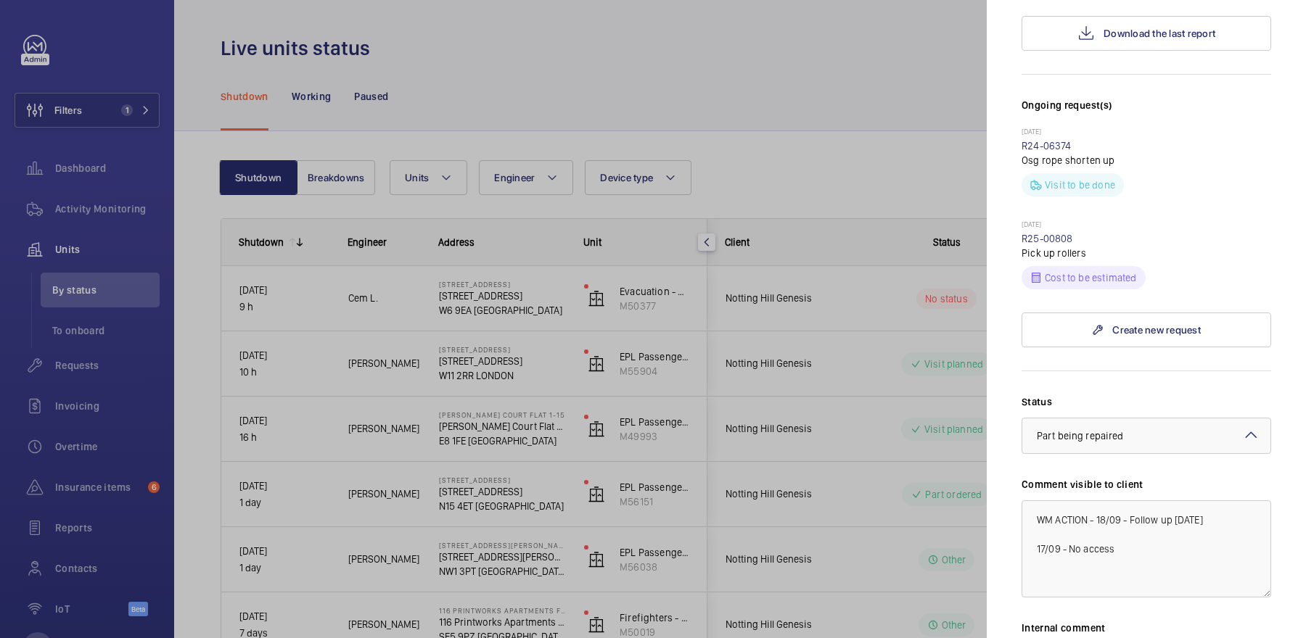
scroll to position [561, 0]
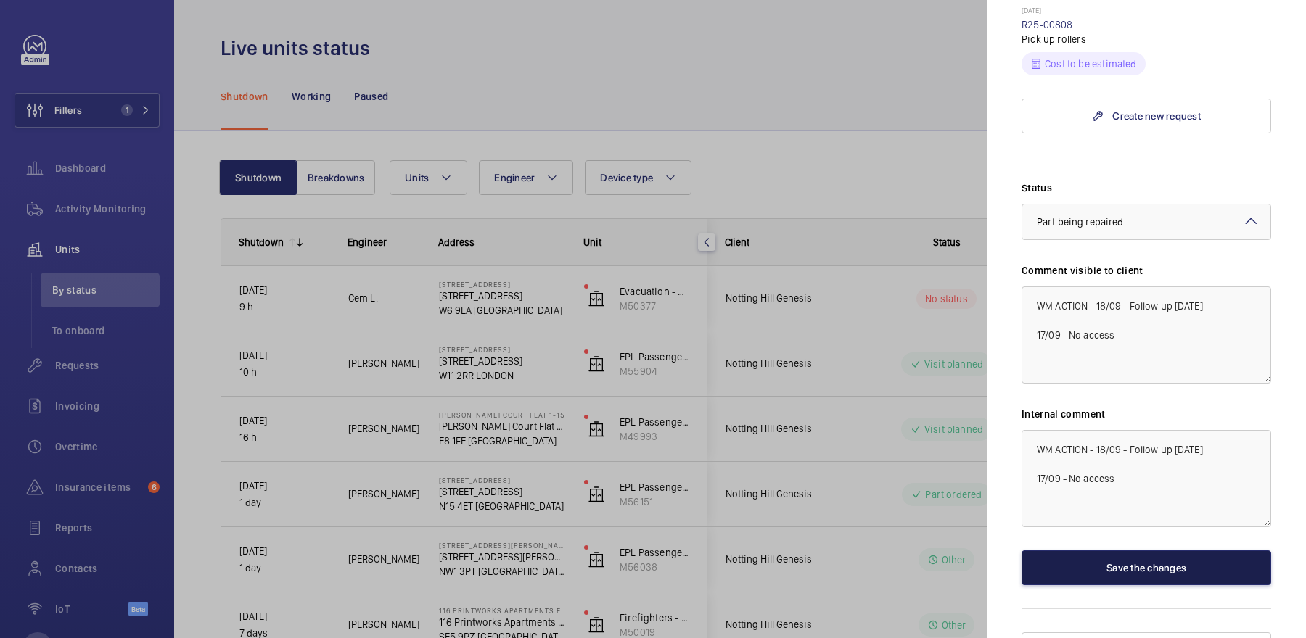
click at [1086, 551] on button "Save the changes" at bounding box center [1146, 568] width 250 height 35
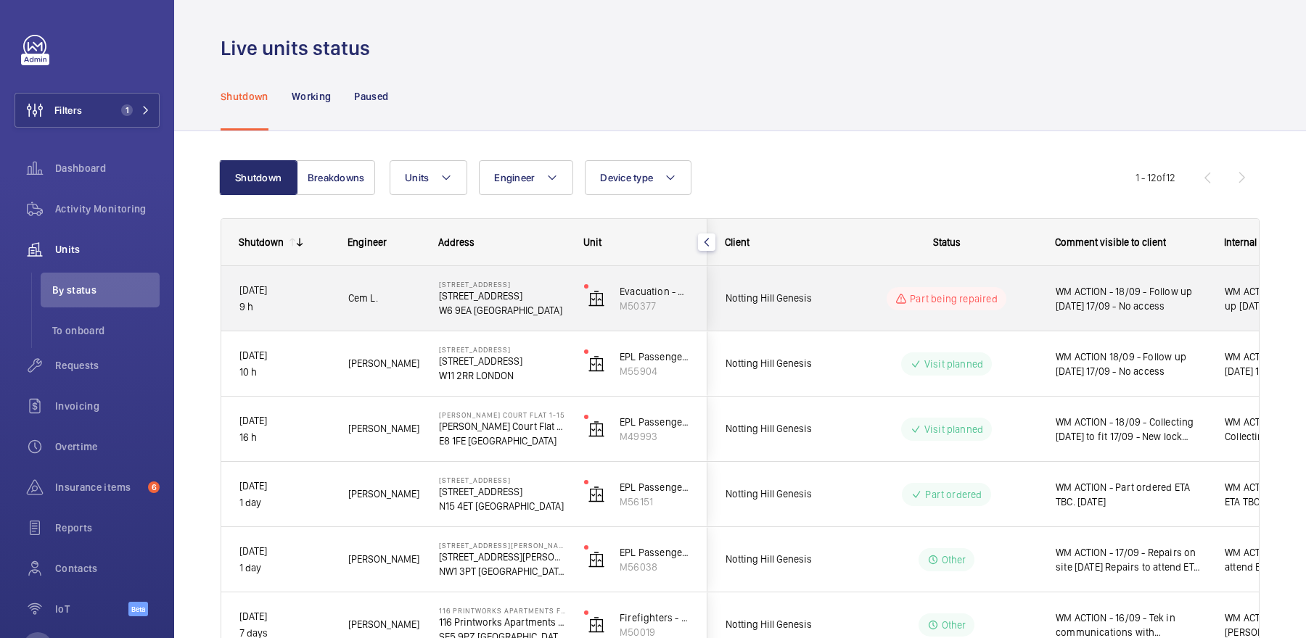
click at [1019, 275] on div "Part being repaired" at bounding box center [938, 299] width 198 height 52
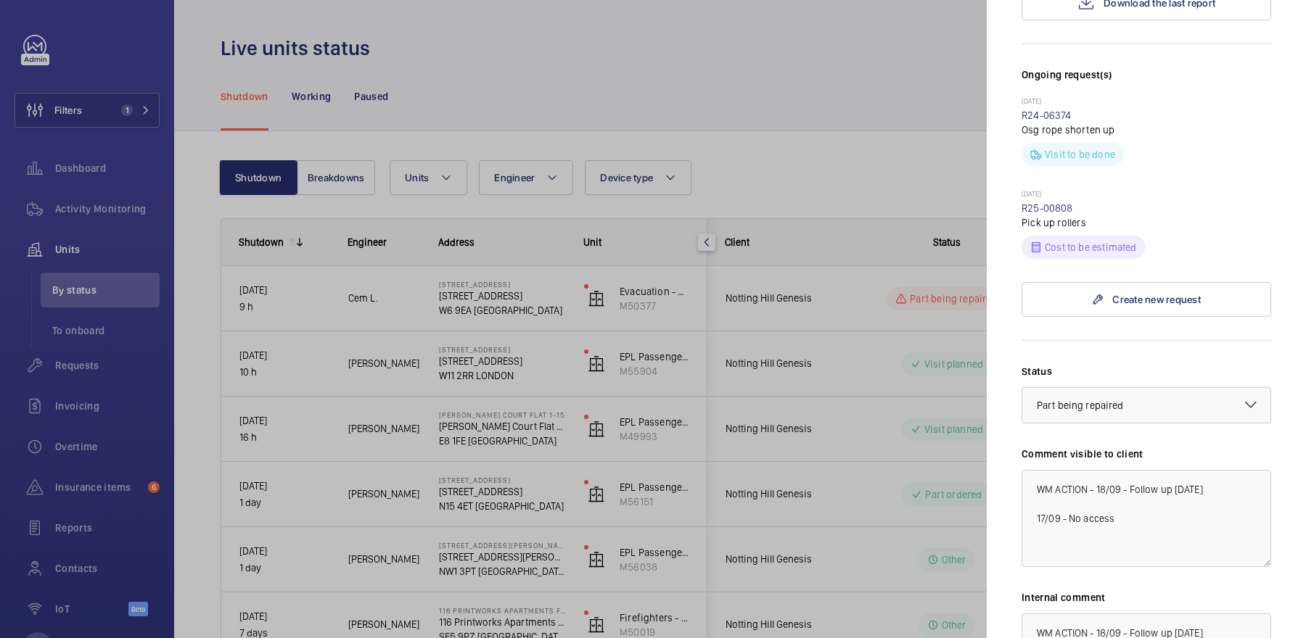
scroll to position [561, 0]
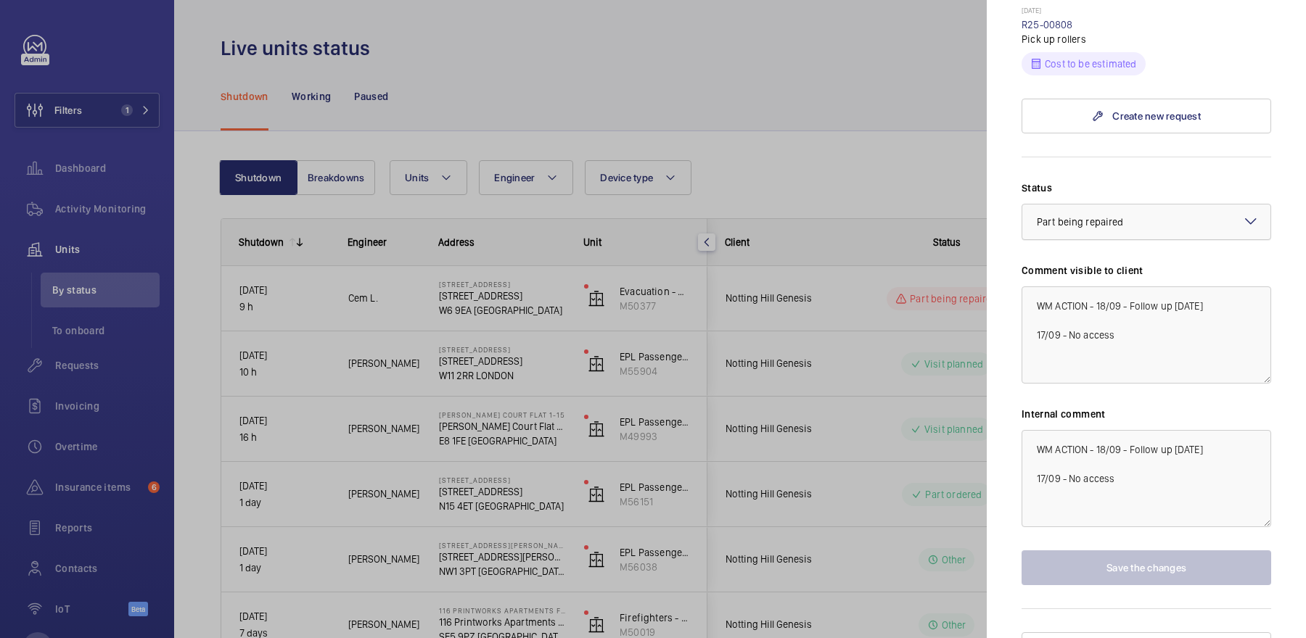
click at [1131, 215] on div "× Part being repaired" at bounding box center [1098, 222] width 123 height 15
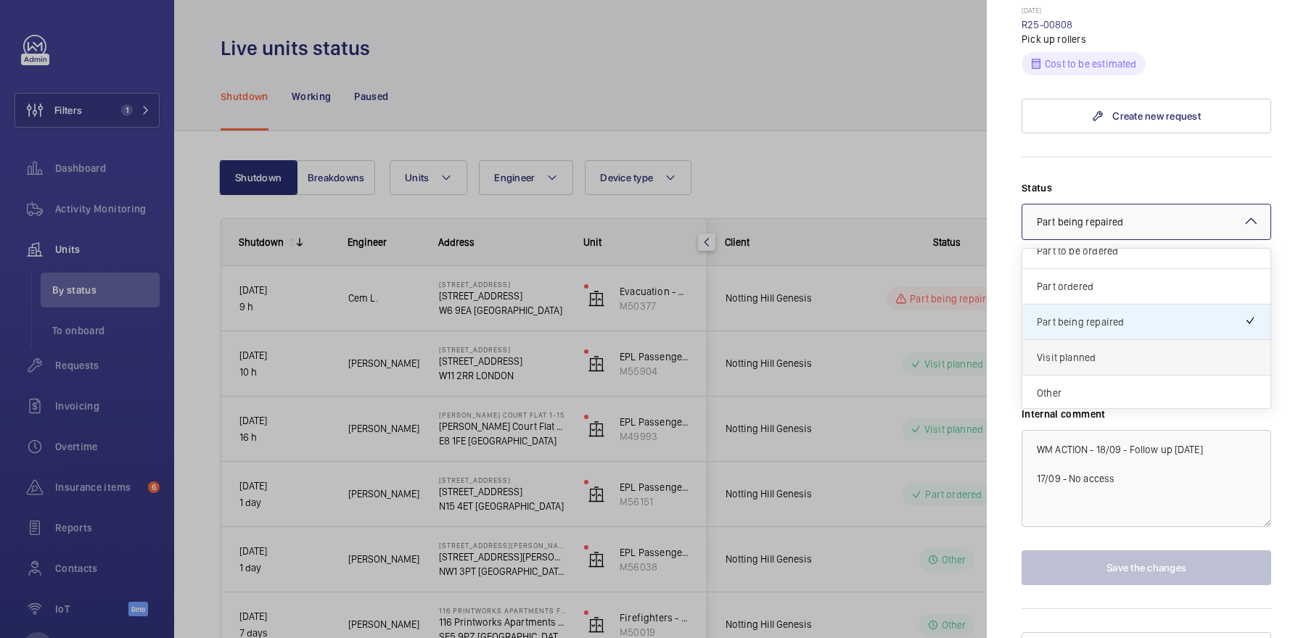
click at [1114, 350] on span "Visit planned" at bounding box center [1146, 357] width 219 height 15
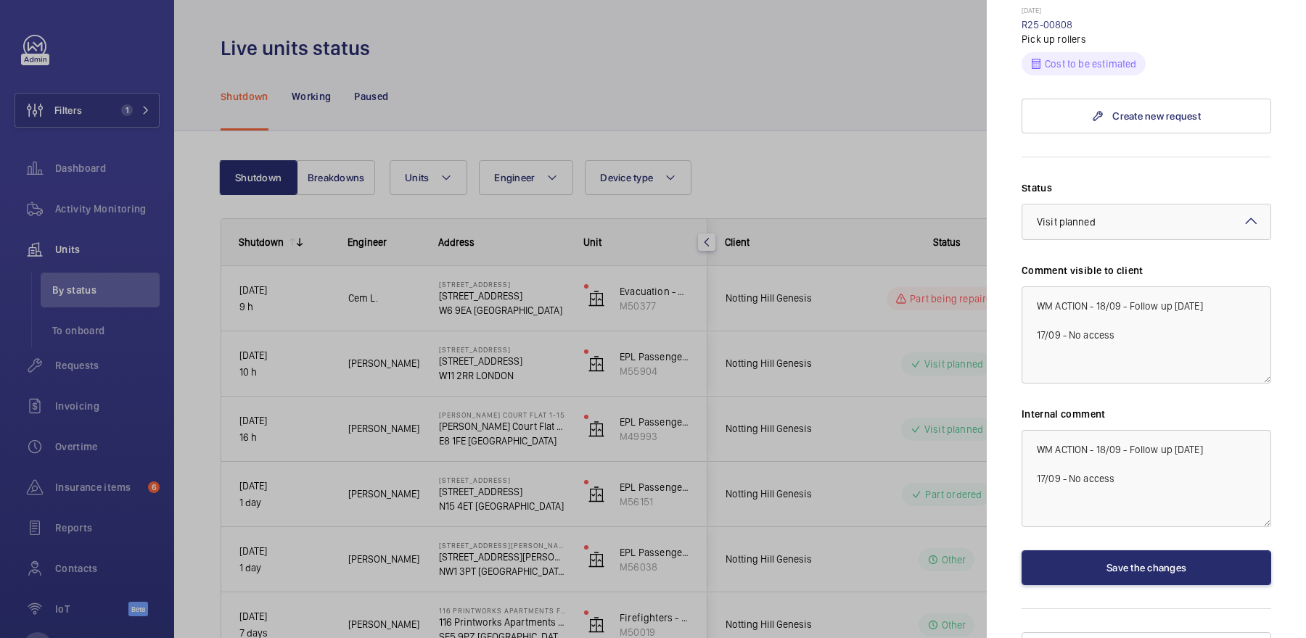
click at [1131, 561] on div "Stopped [STREET_ADDRESS] Notting Hill Genesis Evacuation - EPL Passenger Lift N…" at bounding box center [1146, 70] width 250 height 1193
click at [1125, 551] on button "Save the changes" at bounding box center [1146, 568] width 250 height 35
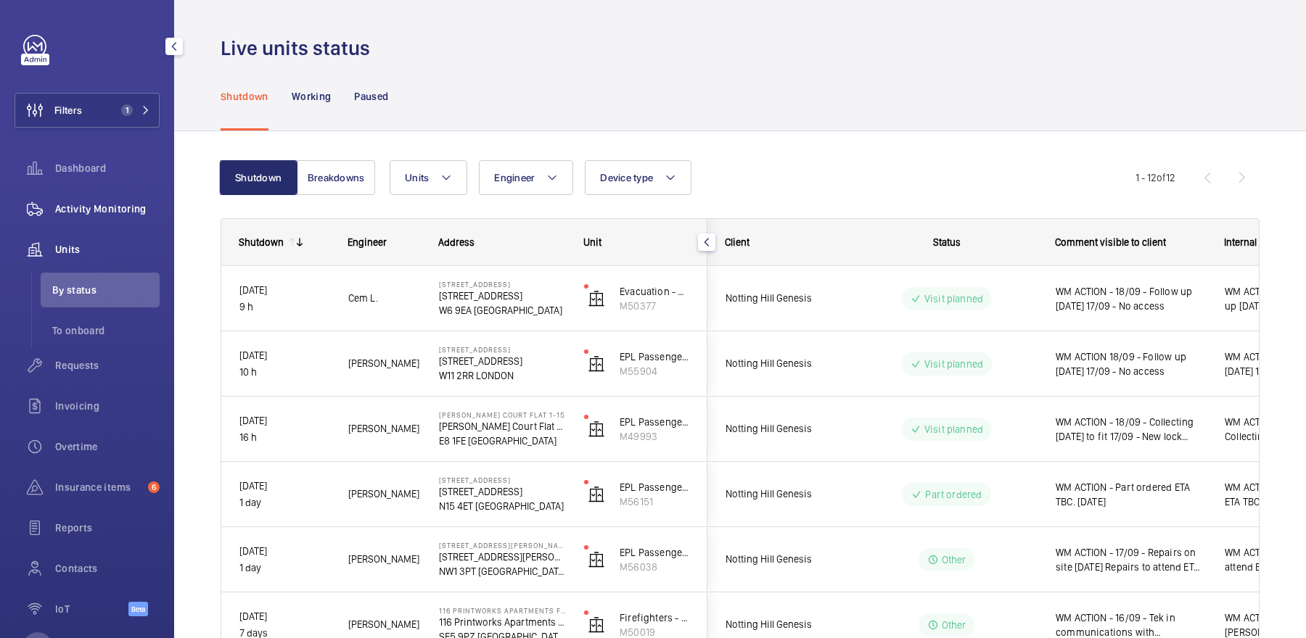
click at [94, 213] on span "Activity Monitoring" at bounding box center [107, 209] width 104 height 15
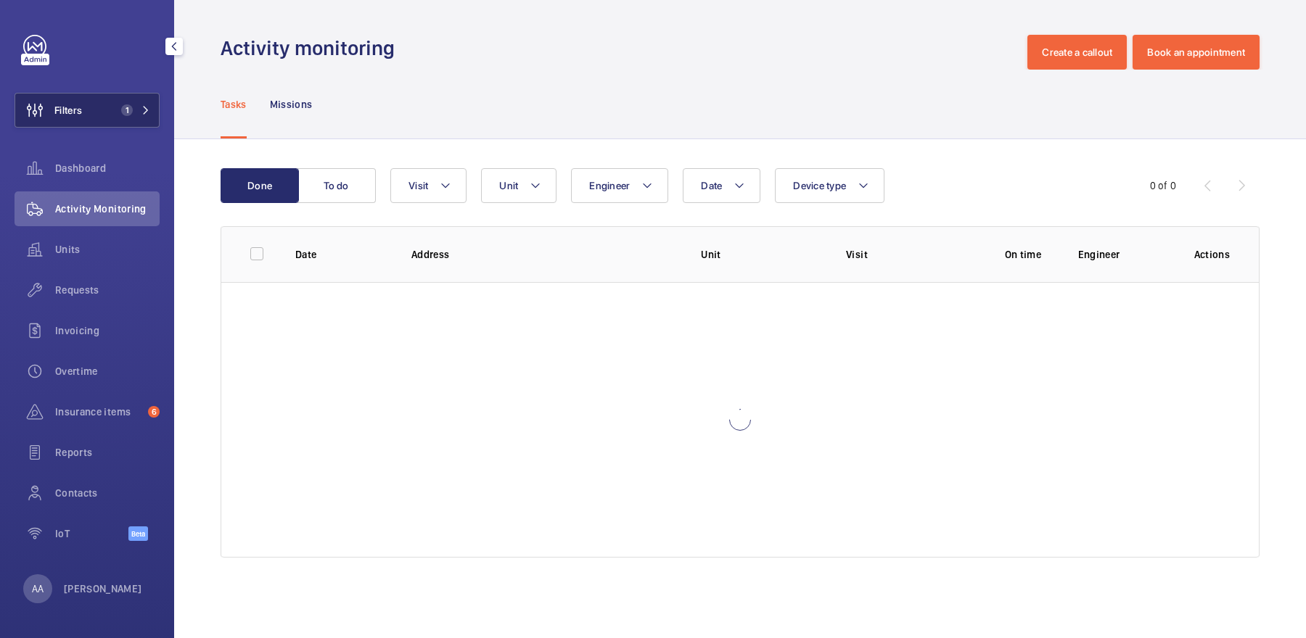
click at [91, 96] on button "Filters 1" at bounding box center [87, 110] width 145 height 35
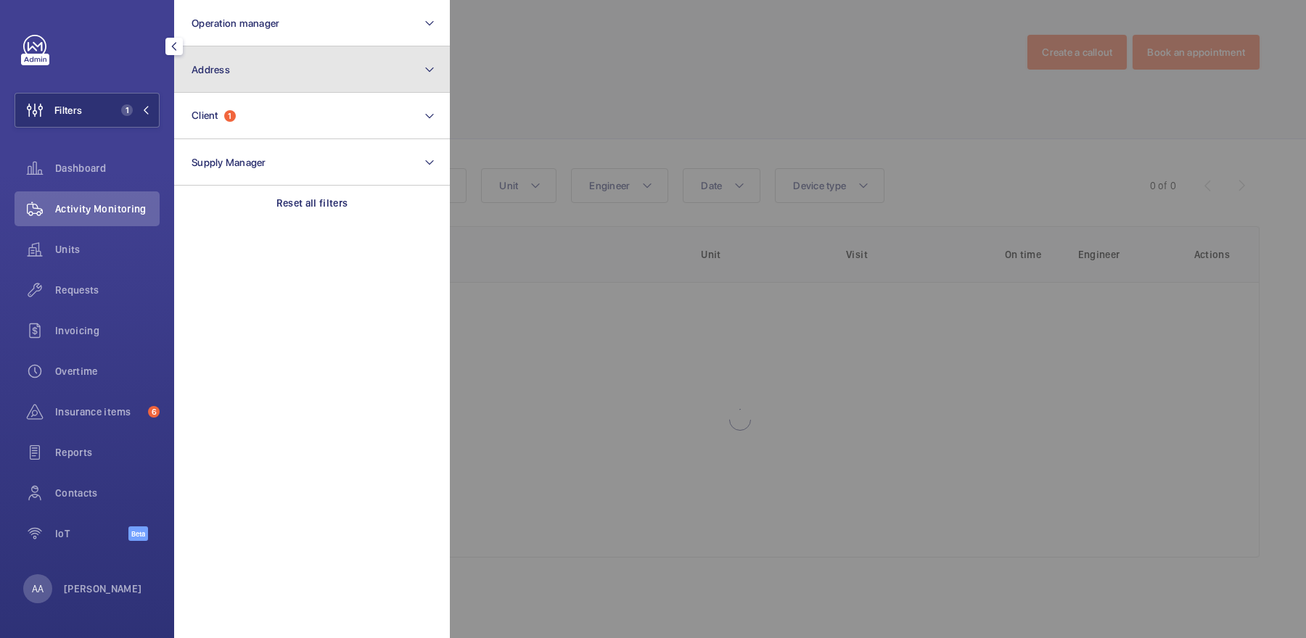
click at [263, 65] on button "Address" at bounding box center [312, 69] width 276 height 46
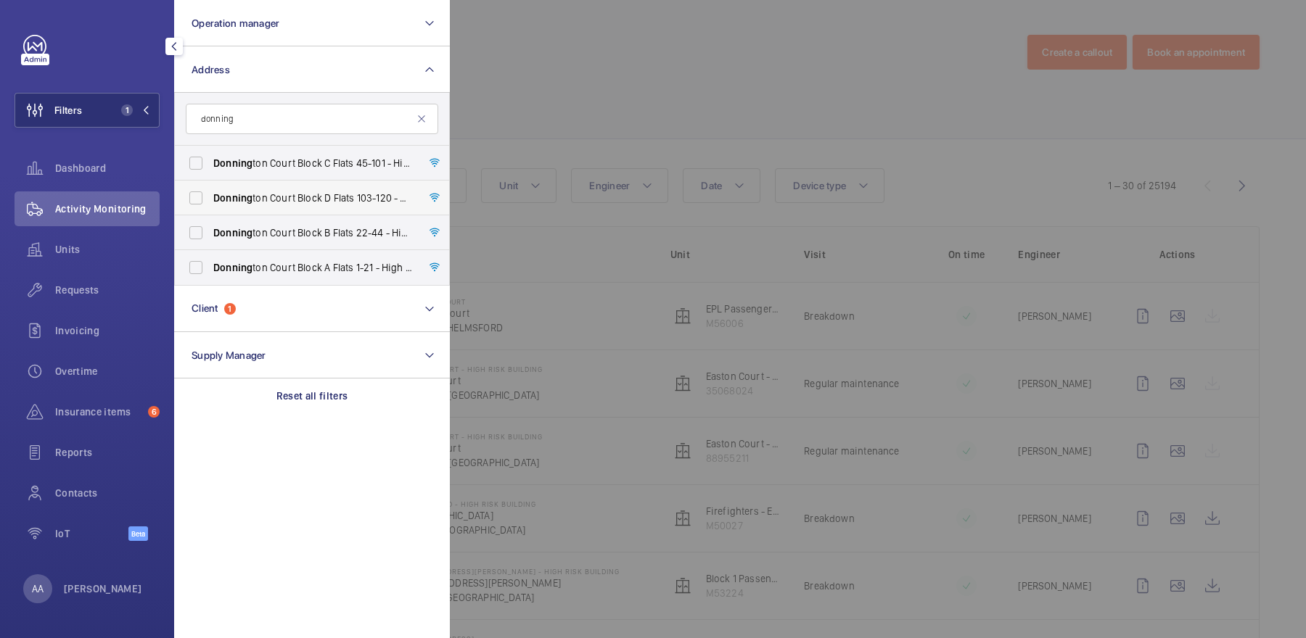
type input "donning"
click at [353, 194] on span "Donning ton Court Block D Flats [STREET_ADDRESS]" at bounding box center [313, 198] width 200 height 15
click at [210, 194] on input "Donning ton Court Block D Flats [STREET_ADDRESS]" at bounding box center [195, 198] width 29 height 29
checkbox input "true"
click at [594, 83] on div at bounding box center [1103, 319] width 1306 height 638
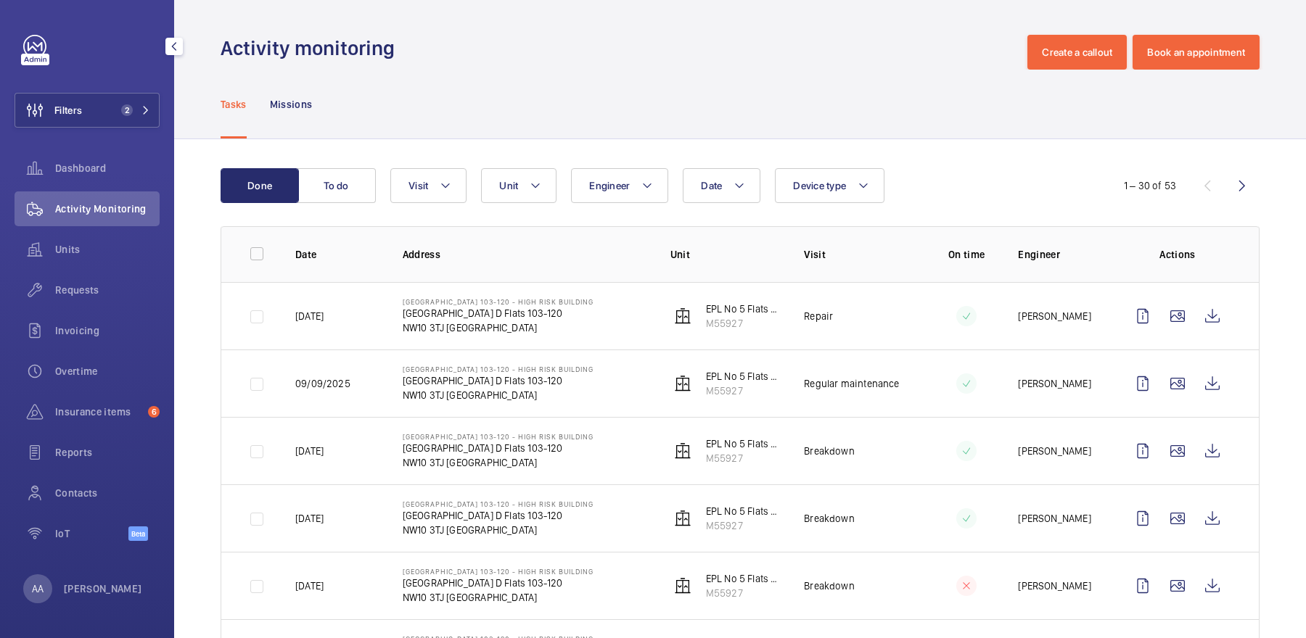
drag, startPoint x: 400, startPoint y: 311, endPoint x: 578, endPoint y: 314, distance: 177.8
click at [578, 314] on td "[GEOGRAPHIC_DATA] [STREET_ADDRESS]" at bounding box center [513, 315] width 268 height 67
copy p "[GEOGRAPHIC_DATA] D Flats 103-120"
click at [86, 128] on div "Filters 2 Dashboard Activity Monitoring Units Requests Invoicing Overtime Insur…" at bounding box center [87, 296] width 145 height 522
click at [96, 119] on button "Filters 2" at bounding box center [87, 110] width 145 height 35
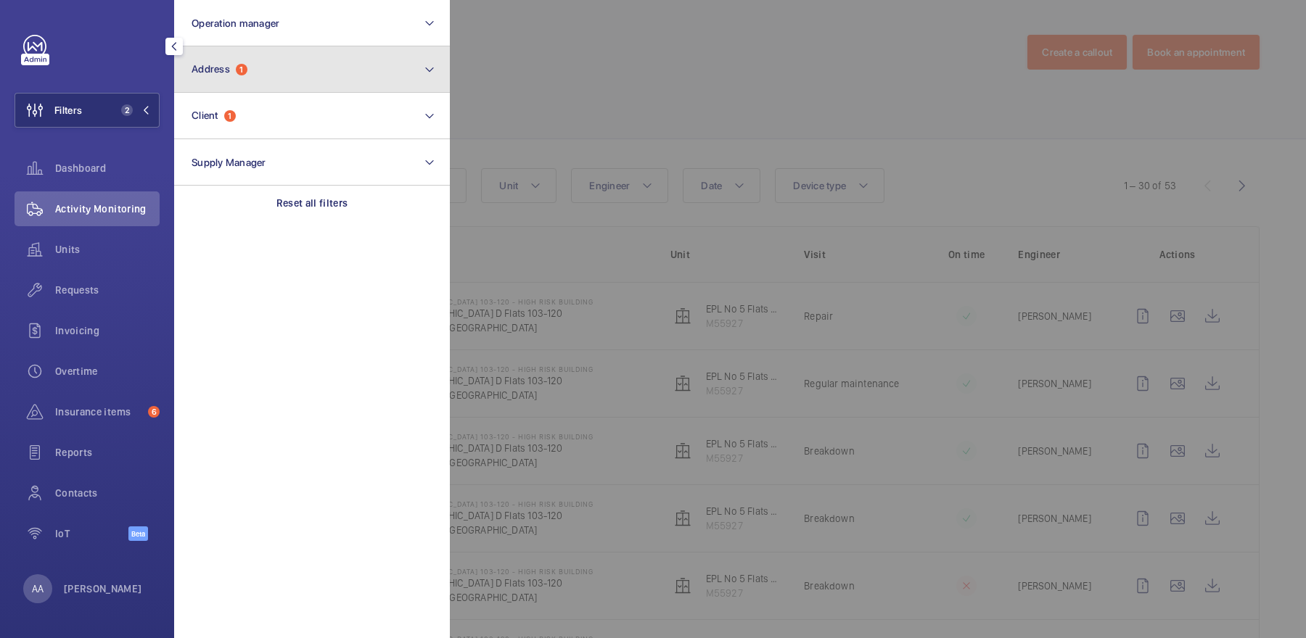
click at [233, 73] on span "Address 1" at bounding box center [220, 69] width 56 height 12
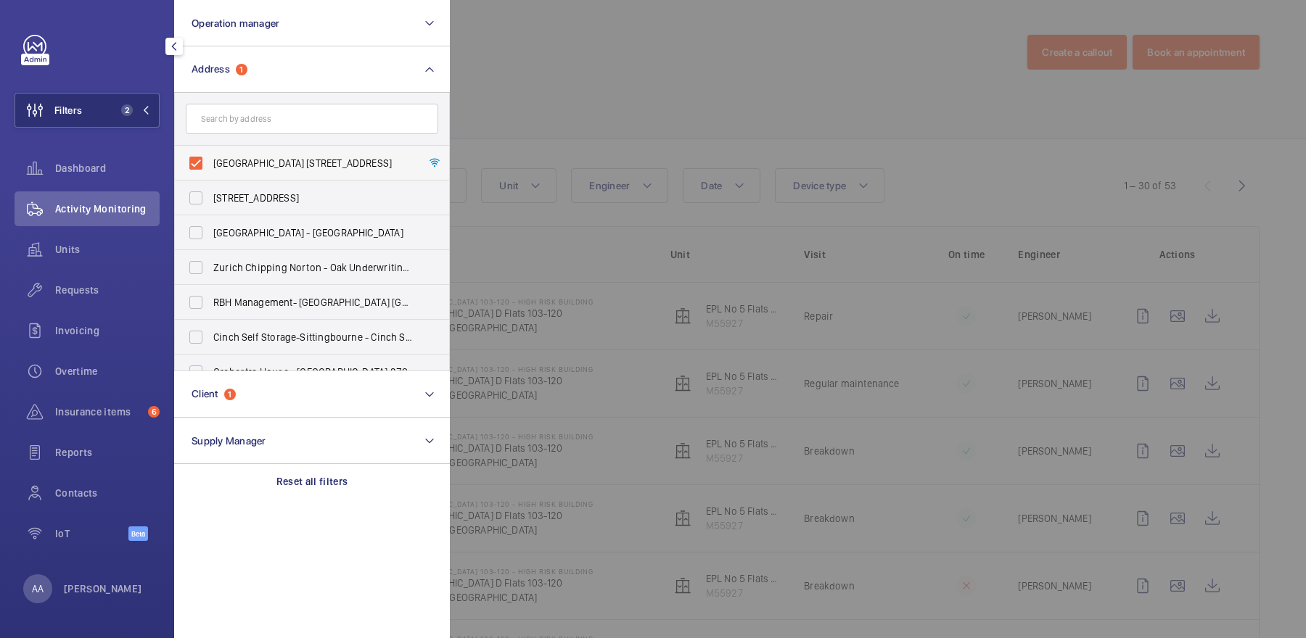
click at [254, 156] on span "[GEOGRAPHIC_DATA] [STREET_ADDRESS]" at bounding box center [313, 163] width 200 height 15
click at [210, 155] on input "[GEOGRAPHIC_DATA] [STREET_ADDRESS]" at bounding box center [195, 163] width 29 height 29
checkbox input "false"
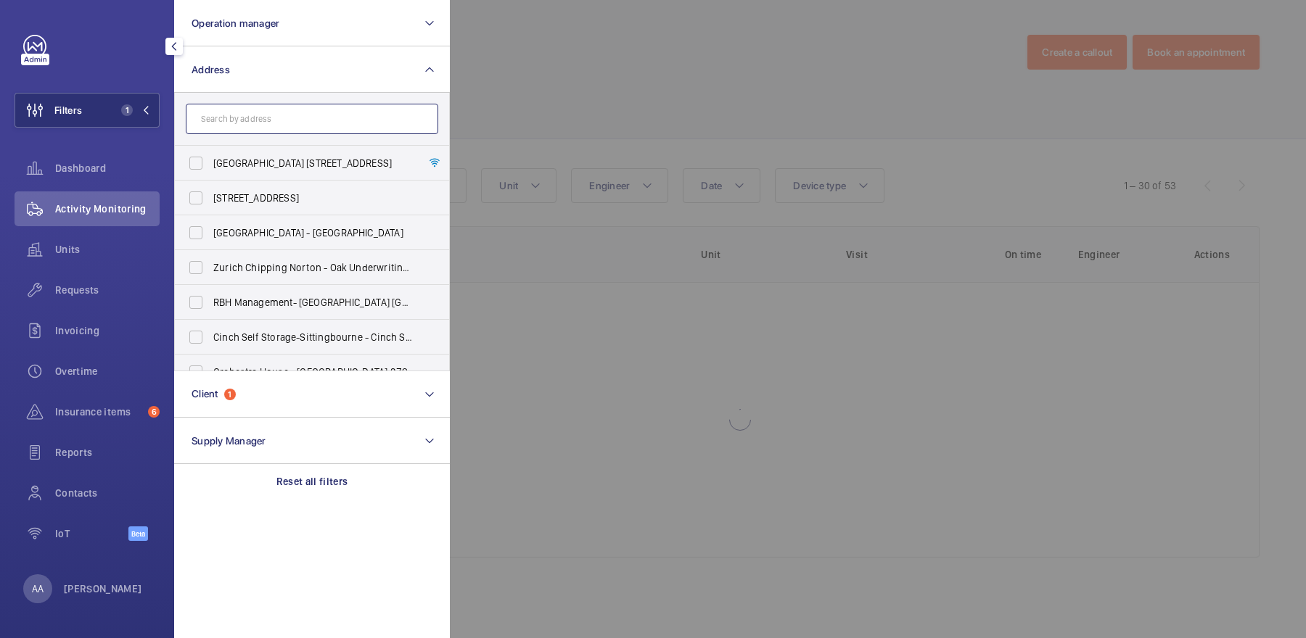
click at [240, 116] on input "text" at bounding box center [312, 119] width 252 height 30
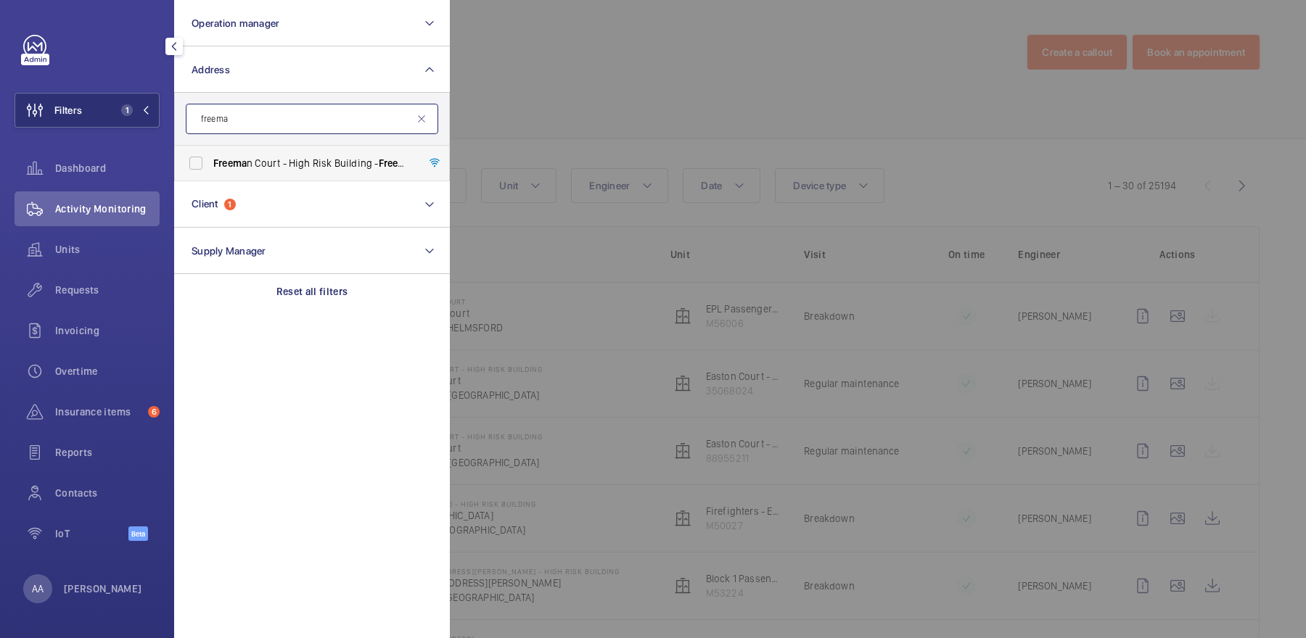
type input "freema"
click at [255, 168] on span "Freema n Court - High [STREET_ADDRESS]" at bounding box center [313, 163] width 200 height 15
click at [210, 168] on input "Freema n Court - High [STREET_ADDRESS]" at bounding box center [195, 163] width 29 height 29
checkbox input "true"
click at [604, 110] on div at bounding box center [1103, 319] width 1306 height 638
